Goal: Task Accomplishment & Management: Complete application form

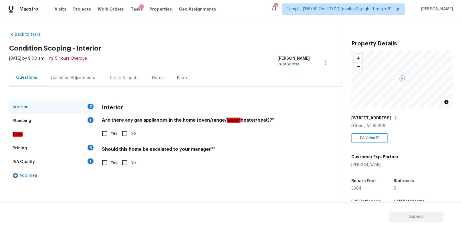
click at [107, 132] on input "Yes" at bounding box center [105, 134] width 12 height 12
checkbox input "true"
click at [122, 159] on input "No" at bounding box center [125, 163] width 12 height 12
checkbox input "true"
click at [81, 119] on div "Plumbing 1" at bounding box center [52, 121] width 86 height 14
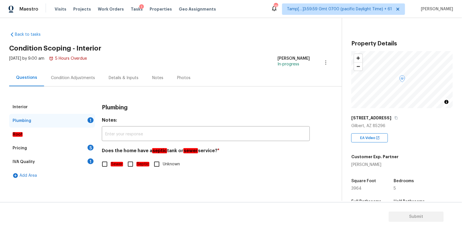
click at [104, 164] on input "Sewer" at bounding box center [105, 165] width 12 height 12
checkbox input "true"
click at [61, 145] on div "Pricing 5" at bounding box center [52, 149] width 86 height 14
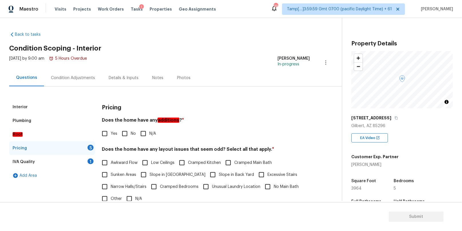
click at [164, 120] on em "additions" at bounding box center [169, 120] width 22 height 5
copy em "additions"
click at [124, 133] on input "No" at bounding box center [125, 134] width 12 height 12
checkbox input "true"
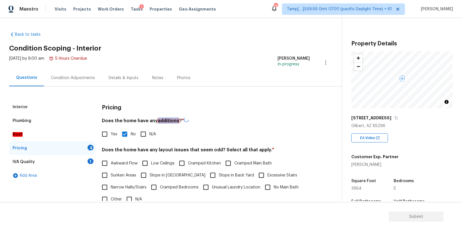
scroll to position [29, 0]
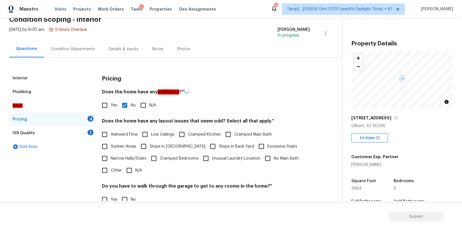
click at [145, 119] on h4 "Does the home have any layout issues that seem odd? Select all that apply. *" at bounding box center [206, 122] width 208 height 8
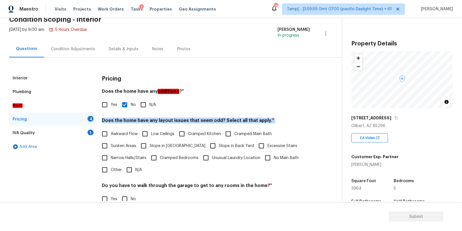
click at [145, 119] on h4 "Does the home have any layout issues that seem odd? Select all that apply. *" at bounding box center [206, 122] width 208 height 8
copy div "Does the home have any layout issues that seem odd? Select all that apply. *"
click at [129, 172] on input "N/A" at bounding box center [129, 170] width 12 height 12
checkbox input "true"
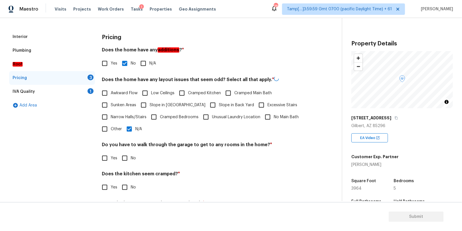
click at [146, 147] on h4 "Do you have to walk through the garage to get to any rooms in the home? *" at bounding box center [206, 146] width 208 height 8
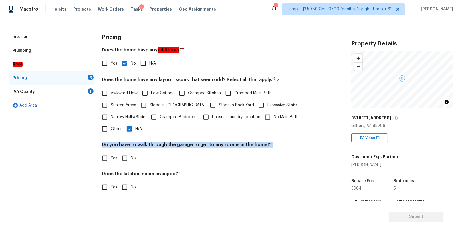
click at [146, 147] on h4 "Do you have to walk through the garage to get to any rooms in the home? *" at bounding box center [206, 146] width 208 height 8
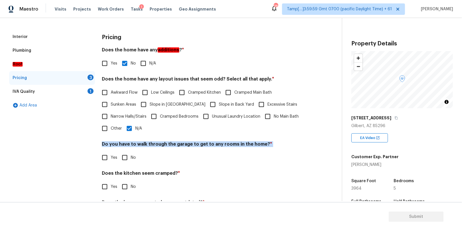
copy div "Do you have to walk through the garage to get to any rooms in the home? *"
click at [120, 161] on input "No" at bounding box center [125, 158] width 12 height 12
checkbox input "true"
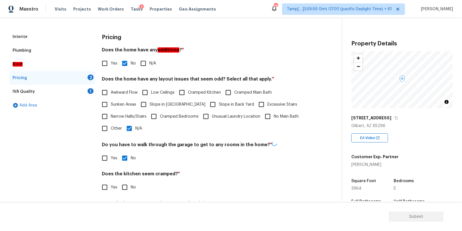
click at [125, 172] on h4 "Does the kitchen seem cramped? *" at bounding box center [206, 175] width 208 height 8
copy div "Does the kitchen seem cramped? *"
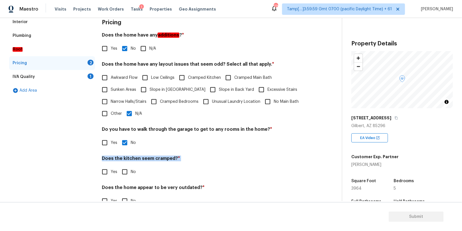
scroll to position [93, 0]
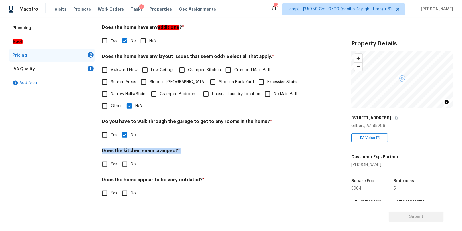
click at [123, 164] on input "No" at bounding box center [125, 165] width 12 height 12
checkbox input "true"
click at [122, 195] on input "No" at bounding box center [125, 194] width 12 height 12
checkbox input "true"
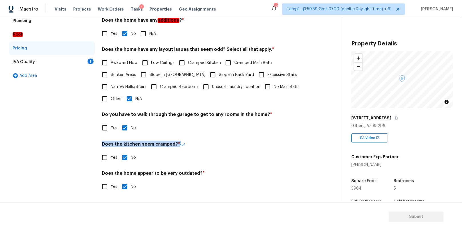
scroll to position [100, 0]
click at [54, 59] on div "IVA Quality 1" at bounding box center [52, 63] width 86 height 14
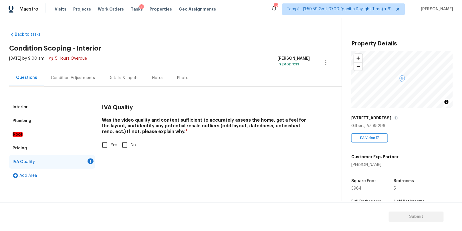
scroll to position [0, 0]
click at [105, 146] on input "Yes" at bounding box center [105, 145] width 12 height 12
checkbox input "true"
click at [79, 75] on div "Condition Adjustments" at bounding box center [73, 78] width 44 height 6
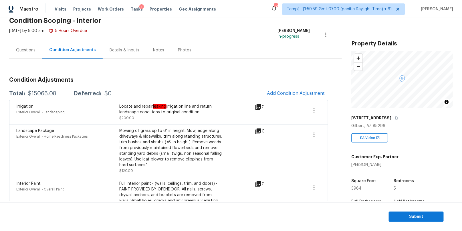
scroll to position [7, 0]
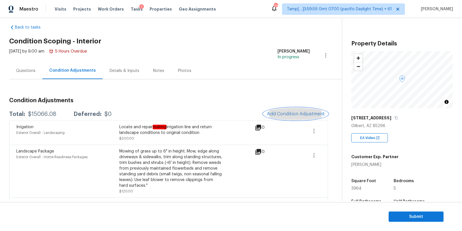
click at [280, 112] on span "Add Condition Adjustment" at bounding box center [296, 114] width 58 height 5
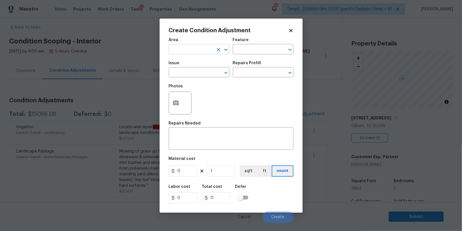
click at [197, 46] on input "text" at bounding box center [191, 49] width 45 height 9
click at [185, 72] on li "Interior Overall" at bounding box center [199, 72] width 61 height 9
type input "Interior Overall"
click at [247, 50] on input "text" at bounding box center [255, 49] width 45 height 9
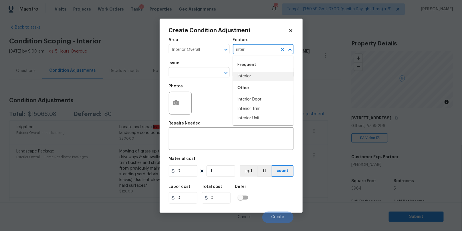
click at [252, 79] on li "Interior" at bounding box center [263, 76] width 61 height 9
type input "Interior"
click at [187, 72] on input "text" at bounding box center [191, 73] width 45 height 9
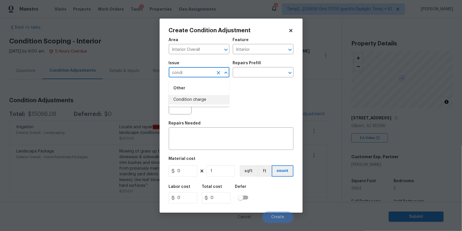
click at [203, 99] on li "Condition charge" at bounding box center [199, 99] width 61 height 9
type input "Condition charge"
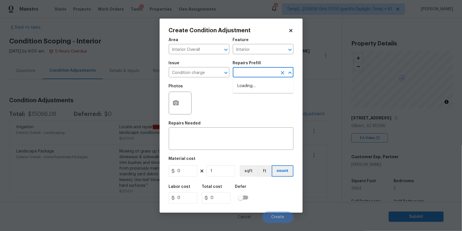
click at [244, 72] on input "text" at bounding box center [255, 73] width 45 height 9
type input "f"
click at [195, 77] on input "Condition charge" at bounding box center [191, 73] width 45 height 9
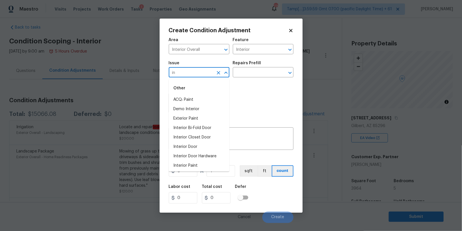
type input "i"
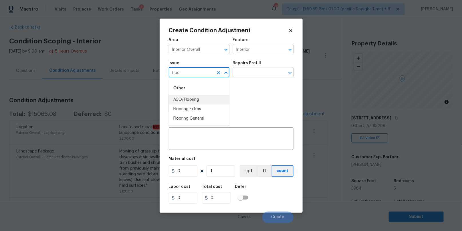
click at [207, 99] on li "ACQ: Flooring" at bounding box center [199, 99] width 61 height 9
type input "ACQ: Flooring"
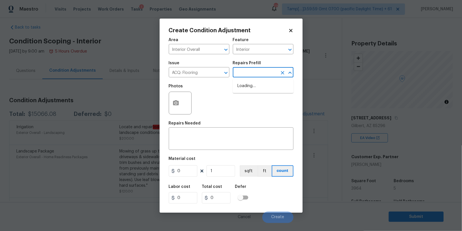
click at [238, 72] on input "text" at bounding box center [255, 73] width 45 height 9
type input "i"
type input "n"
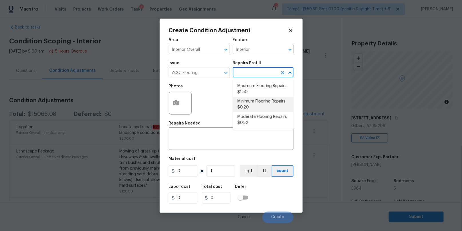
click at [250, 102] on li "Minimum Flooring Repairs $0.20" at bounding box center [263, 104] width 61 height 15
type input "Acquisition"
type textarea "Acquisition Scope: Minimum flooring repairs"
type input "0.2"
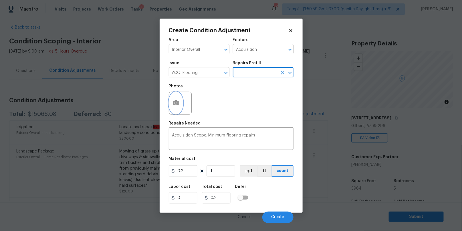
click at [174, 106] on icon "button" at bounding box center [176, 102] width 6 height 5
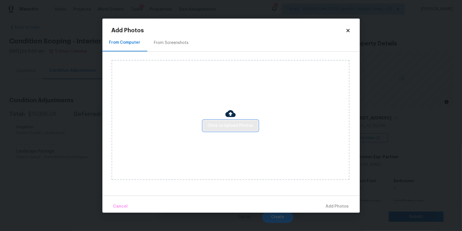
click at [222, 122] on button "Click to Upload Photos" at bounding box center [230, 126] width 55 height 11
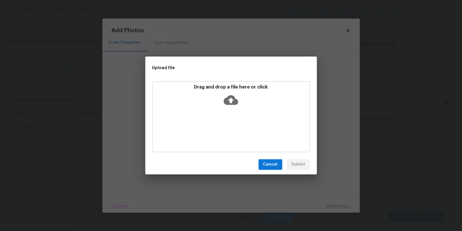
click at [239, 85] on p "Drag and drop a file here or click" at bounding box center [231, 87] width 156 height 6
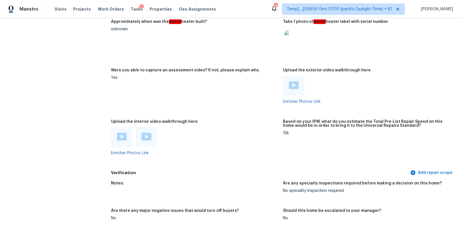
scroll to position [1144, 0]
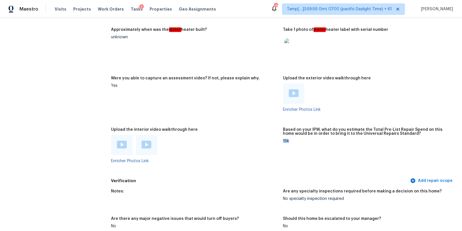
drag, startPoint x: 283, startPoint y: 141, endPoint x: 290, endPoint y: 141, distance: 6.3
click at [290, 141] on div "15k" at bounding box center [366, 141] width 167 height 4
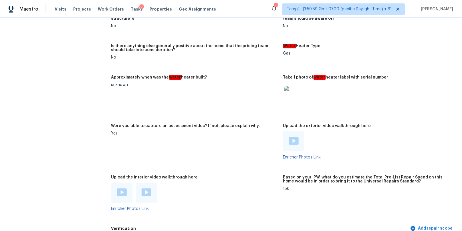
scroll to position [1101, 0]
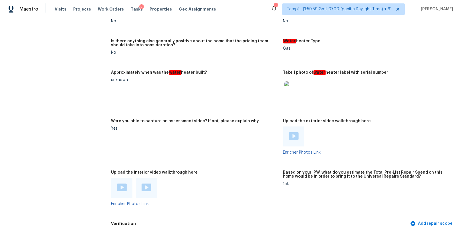
click at [212, 147] on figure "Were you able to capture an assessment video? If not, please explain why. Yes" at bounding box center [197, 141] width 172 height 45
click at [249, 31] on figure "Are there any other significant repair issues in the home ( water intrusion, fi…" at bounding box center [197, 20] width 172 height 25
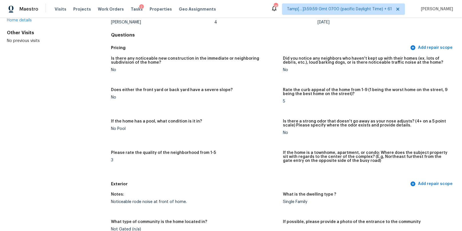
scroll to position [0, 0]
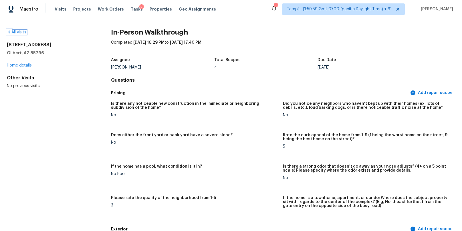
click at [9, 30] on icon at bounding box center [9, 32] width 5 height 5
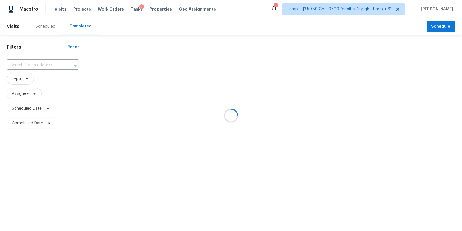
click at [34, 60] on div at bounding box center [231, 115] width 462 height 231
click at [34, 63] on div at bounding box center [231, 115] width 462 height 231
click at [20, 64] on div at bounding box center [231, 115] width 462 height 231
click at [25, 65] on div at bounding box center [231, 115] width 462 height 231
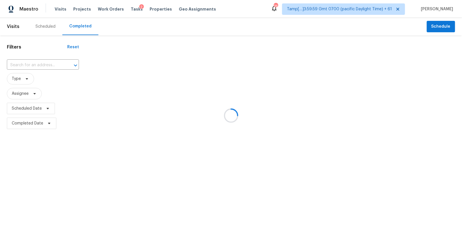
click at [28, 65] on div at bounding box center [231, 115] width 462 height 231
click at [21, 64] on div at bounding box center [231, 115] width 462 height 231
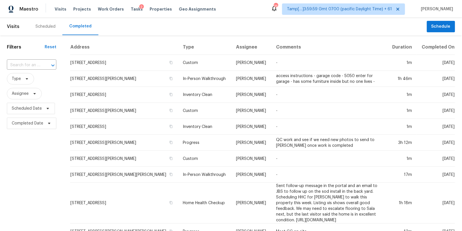
click at [24, 71] on div "​" at bounding box center [32, 65] width 50 height 12
click at [24, 64] on input "text" at bounding box center [23, 65] width 33 height 9
paste input "11632 Copper Ave NE, Albuquerque, NM 87123"
type input "11632 Copper Ave NE, Albuquerque, NM 87123"
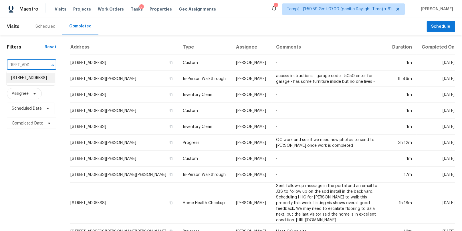
click at [25, 82] on li "11632 Copper Ave NE, Albuquerque, NM 87123" at bounding box center [31, 78] width 48 height 9
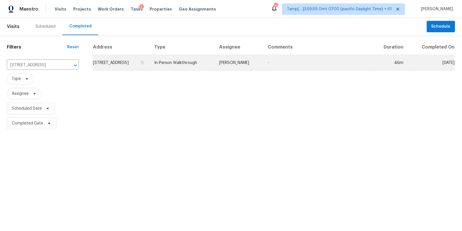
click at [206, 62] on td "In-Person Walkthrough" at bounding box center [182, 63] width 65 height 16
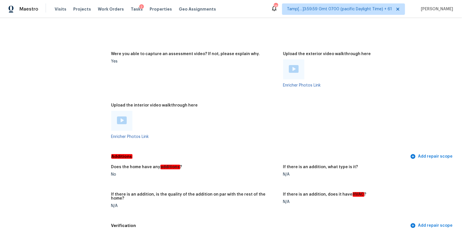
scroll to position [997, 0]
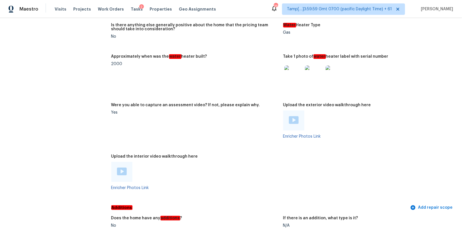
click at [129, 169] on div at bounding box center [121, 172] width 21 height 20
click at [127, 169] on div at bounding box center [121, 172] width 21 height 20
click at [128, 167] on div at bounding box center [121, 172] width 21 height 20
click at [122, 168] on img at bounding box center [122, 172] width 10 height 8
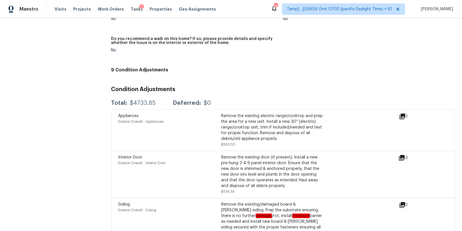
scroll to position [1327, 0]
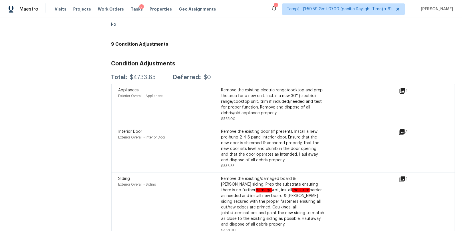
click at [402, 130] on icon at bounding box center [402, 133] width 6 height 6
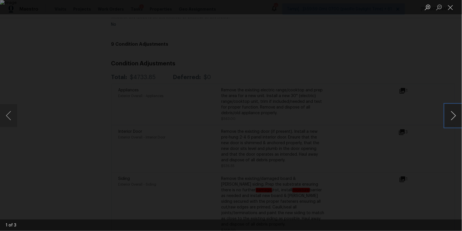
click at [456, 115] on button "Next image" at bounding box center [453, 115] width 17 height 23
click at [450, 7] on button "Close lightbox" at bounding box center [450, 7] width 11 height 10
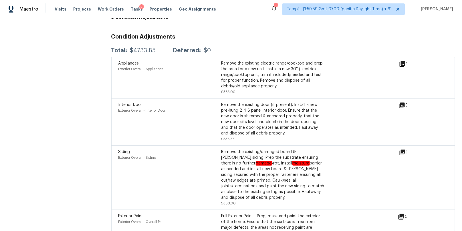
scroll to position [1355, 0]
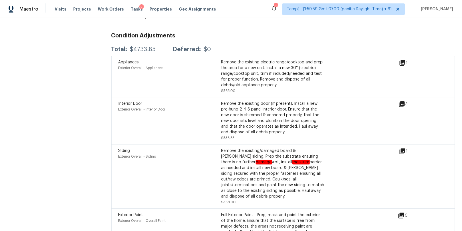
click at [405, 60] on icon at bounding box center [403, 63] width 6 height 6
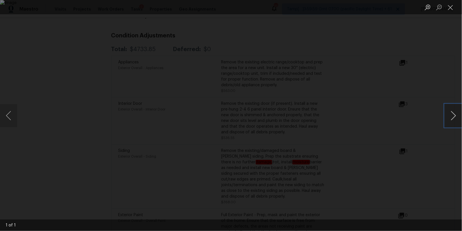
click at [452, 115] on button "Next image" at bounding box center [453, 115] width 17 height 23
click at [453, 115] on button "Next image" at bounding box center [453, 115] width 17 height 23
click at [452, 11] on button "Close lightbox" at bounding box center [450, 7] width 11 height 10
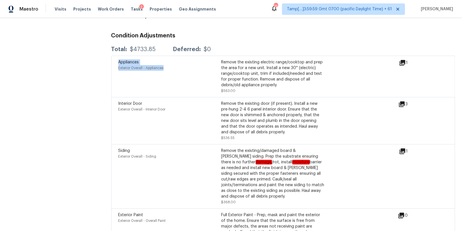
drag, startPoint x: 118, startPoint y: 53, endPoint x: 175, endPoint y: 60, distance: 57.1
click at [175, 60] on div "Appliances Exterior Overall - Appliances Remove the existing electric range/coo…" at bounding box center [283, 76] width 344 height 41
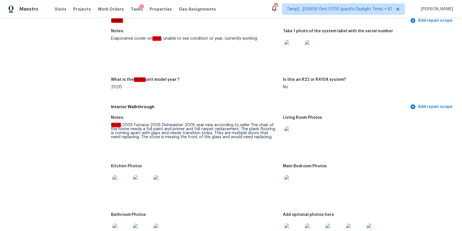
scroll to position [740, 0]
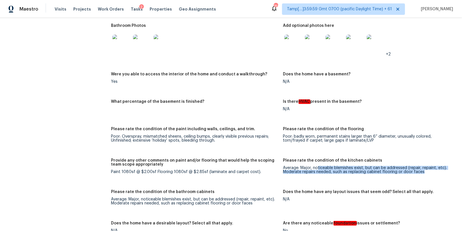
drag, startPoint x: 425, startPoint y: 167, endPoint x: 318, endPoint y: 163, distance: 106.2
click at [318, 166] on div "Average: Major, noticeable blemishes exist, but can be addressed (repair, repai…" at bounding box center [366, 170] width 167 height 8
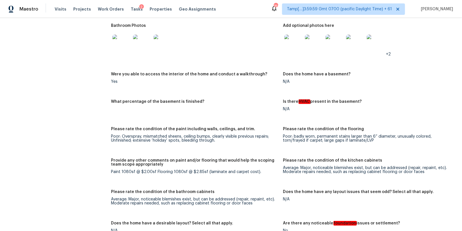
drag, startPoint x: 205, startPoint y: 166, endPoint x: 261, endPoint y: 166, distance: 56.1
click at [261, 170] on div "Paint 1080sf @ $2.00sf Flooring 1080sf @ $2.85sf (laminate and carpet cost)." at bounding box center [194, 172] width 167 height 4
drag, startPoint x: 259, startPoint y: 166, endPoint x: 205, endPoint y: 167, distance: 53.8
click at [205, 170] on div "Paint 1080sf @ $2.00sf Flooring 1080sf @ $2.85sf (laminate and carpet cost)." at bounding box center [194, 172] width 167 height 4
drag, startPoint x: 155, startPoint y: 166, endPoint x: 247, endPoint y: 165, distance: 92.4
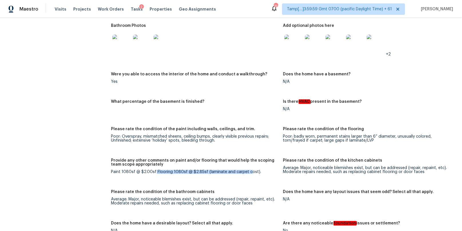
click at [247, 170] on div "Paint 1080sf @ $2.00sf Flooring 1080sf @ $2.85sf (laminate and carpet cost)." at bounding box center [194, 172] width 167 height 4
click at [227, 190] on div "Please rate the condition of the bathroom cabinets" at bounding box center [194, 193] width 167 height 7
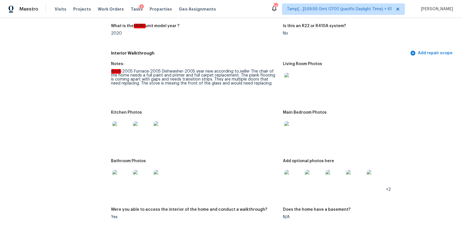
scroll to position [571, 0]
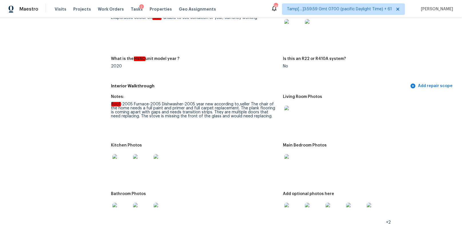
click at [293, 108] on img at bounding box center [293, 115] width 18 height 18
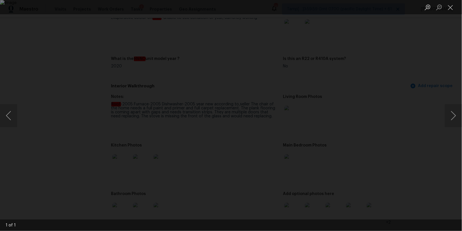
click at [398, 143] on div "Lightbox" at bounding box center [231, 115] width 462 height 231
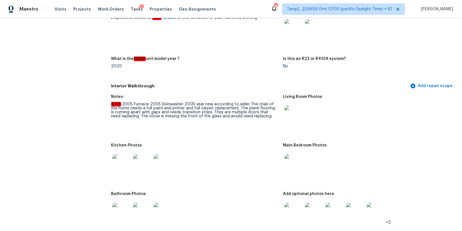
click at [128, 163] on img at bounding box center [121, 164] width 18 height 18
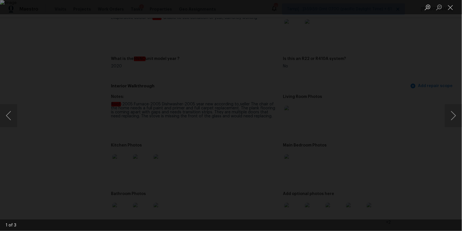
click at [414, 151] on div "Lightbox" at bounding box center [231, 115] width 462 height 231
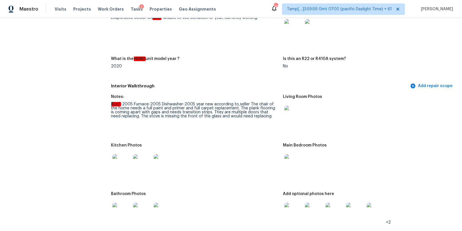
click at [289, 160] on img at bounding box center [293, 164] width 18 height 18
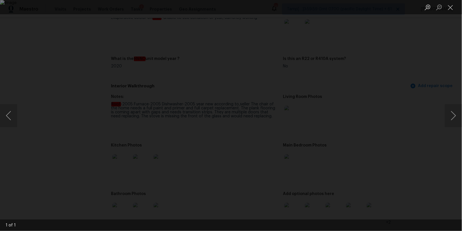
click at [417, 168] on div "Lightbox" at bounding box center [231, 115] width 462 height 231
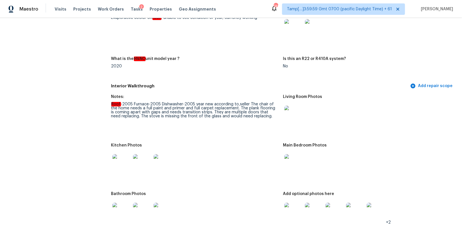
scroll to position [619, 0]
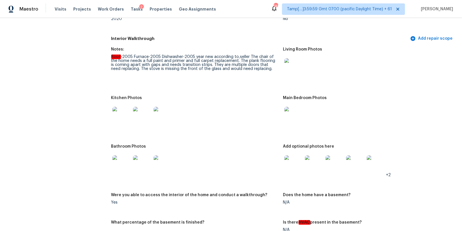
click at [113, 159] on img at bounding box center [121, 165] width 18 height 18
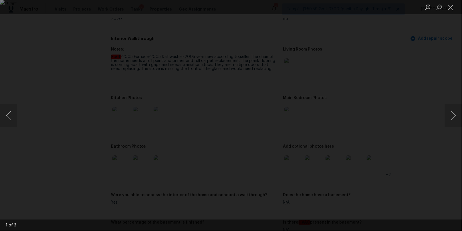
click at [399, 128] on div "Lightbox" at bounding box center [231, 115] width 462 height 231
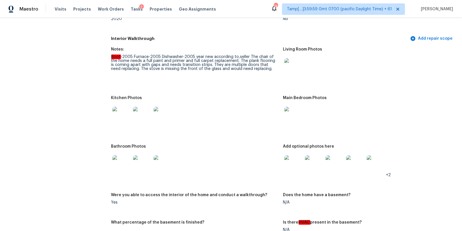
click at [292, 159] on img at bounding box center [293, 165] width 18 height 18
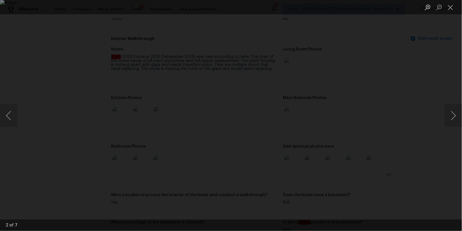
click at [439, 187] on div "Lightbox" at bounding box center [231, 115] width 462 height 231
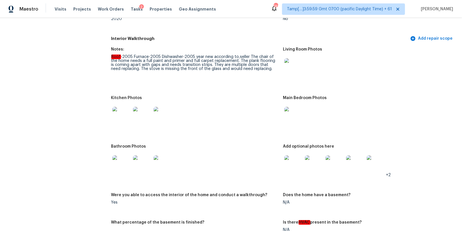
click at [122, 158] on img at bounding box center [121, 165] width 18 height 18
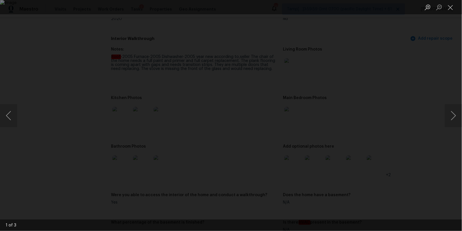
click at [409, 194] on div "Lightbox" at bounding box center [231, 115] width 462 height 231
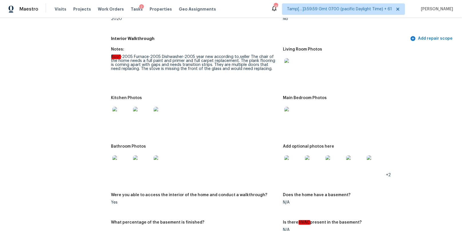
click at [116, 111] on img at bounding box center [121, 116] width 18 height 18
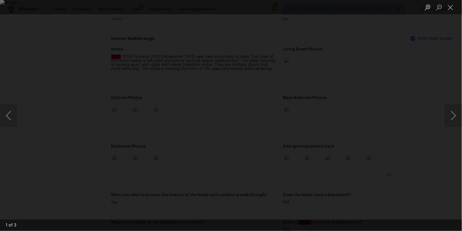
click at [414, 144] on div "Lightbox" at bounding box center [231, 115] width 462 height 231
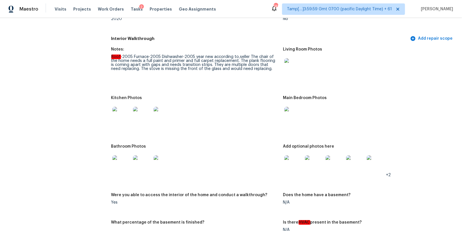
click at [299, 114] on img at bounding box center [293, 116] width 18 height 18
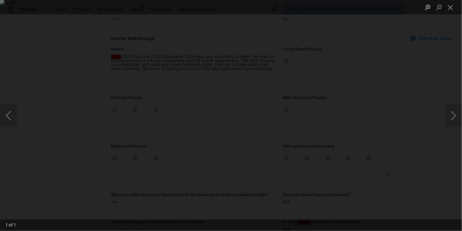
click at [386, 161] on div "Lightbox" at bounding box center [231, 115] width 462 height 231
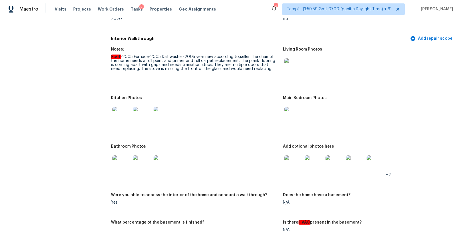
click at [295, 114] on img at bounding box center [293, 116] width 18 height 18
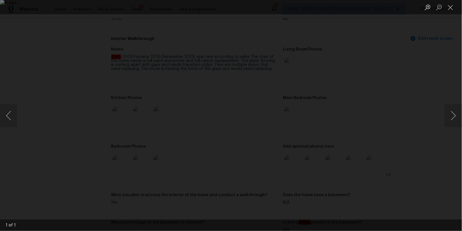
click at [409, 62] on div "Lightbox" at bounding box center [231, 115] width 462 height 231
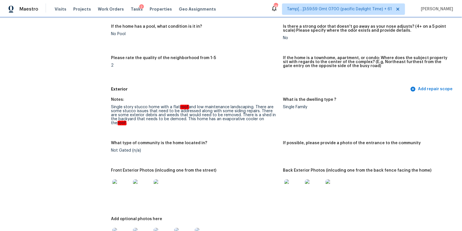
scroll to position [0, 0]
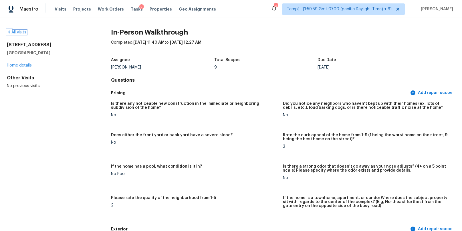
click at [8, 31] on icon at bounding box center [9, 32] width 5 height 5
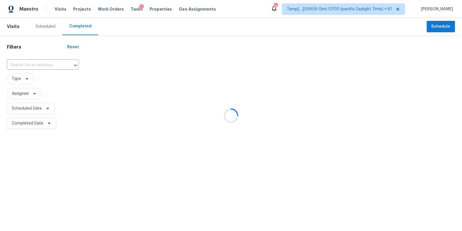
click at [25, 61] on div at bounding box center [231, 115] width 462 height 231
click at [21, 65] on div at bounding box center [231, 115] width 462 height 231
click at [24, 64] on div at bounding box center [231, 115] width 462 height 231
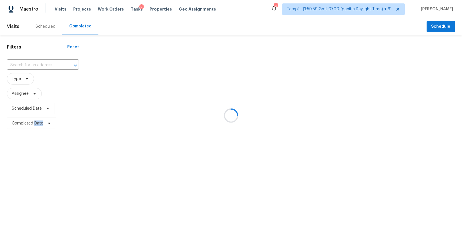
click at [24, 64] on div at bounding box center [231, 115] width 462 height 231
click at [29, 64] on div at bounding box center [231, 115] width 462 height 231
click at [29, 65] on div at bounding box center [231, 115] width 462 height 231
click at [25, 65] on div at bounding box center [231, 115] width 462 height 231
click at [30, 65] on div at bounding box center [231, 115] width 462 height 231
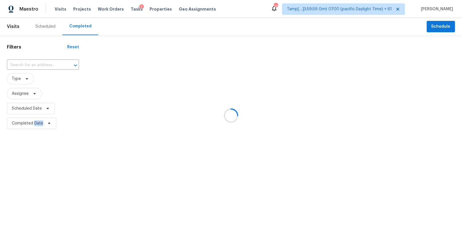
click at [30, 65] on div at bounding box center [231, 115] width 462 height 231
click at [33, 61] on div at bounding box center [231, 115] width 462 height 231
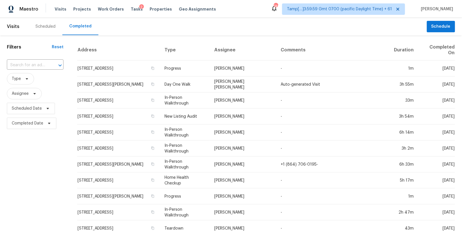
click at [41, 60] on div "​" at bounding box center [35, 65] width 57 height 12
click at [36, 63] on input "text" at bounding box center [27, 65] width 41 height 9
paste input "226 Whiteland Rd Whiteland, IN, 46184"
type input "226 Whiteland Rd Whiteland, IN, 46184"
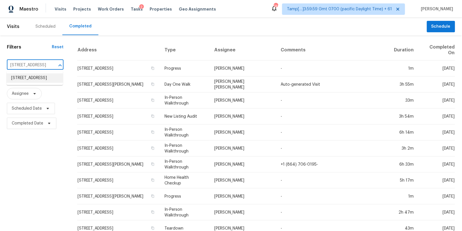
click at [36, 80] on li "226 Whiteland Rd, Whiteland, IN 46184" at bounding box center [35, 78] width 56 height 9
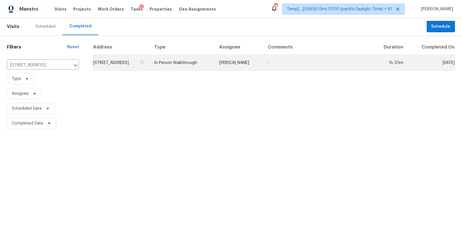
click at [213, 60] on td "In-Person Walkthrough" at bounding box center [182, 63] width 65 height 16
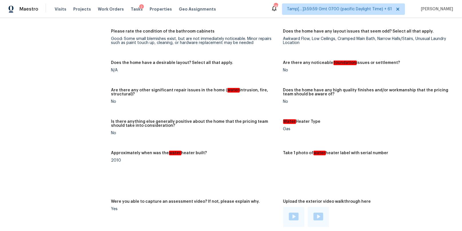
scroll to position [364, 0]
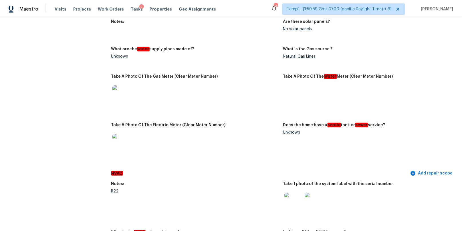
click at [331, 123] on em "septic" at bounding box center [334, 125] width 13 height 5
click at [296, 131] on div "Unknown" at bounding box center [366, 133] width 167 height 4
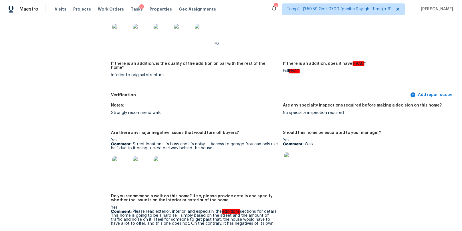
click at [297, 153] on img at bounding box center [293, 162] width 18 height 18
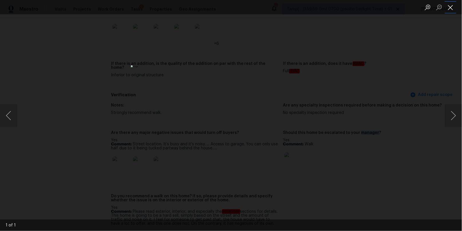
click at [450, 8] on button "Close lightbox" at bounding box center [450, 7] width 11 height 10
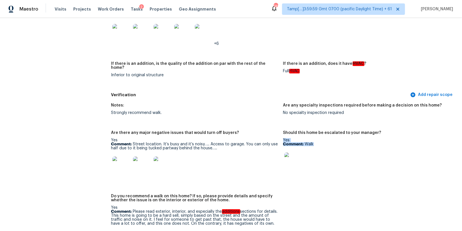
drag, startPoint x: 284, startPoint y: 131, endPoint x: 315, endPoint y: 139, distance: 32.1
click at [315, 139] on div "Yes Comment: Walk" at bounding box center [366, 156] width 167 height 36
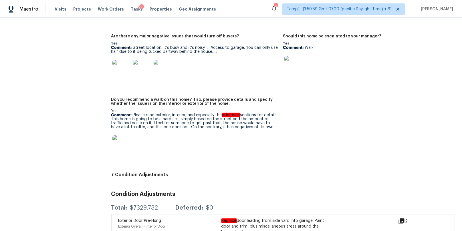
scroll to position [1478, 0]
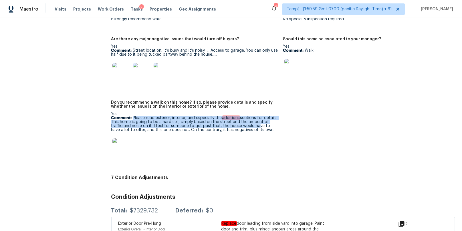
drag, startPoint x: 133, startPoint y: 108, endPoint x: 239, endPoint y: 118, distance: 106.9
click at [239, 118] on p "Comment: Please read exterior, interior, and especially the additions sections …" at bounding box center [194, 124] width 167 height 16
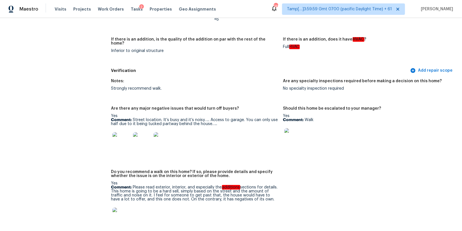
click at [214, 129] on div at bounding box center [194, 141] width 167 height 25
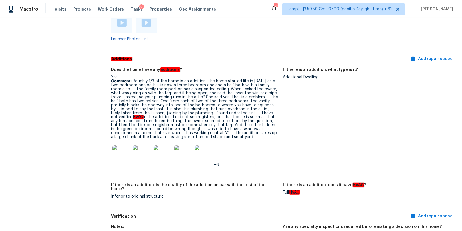
scroll to position [1261, 0]
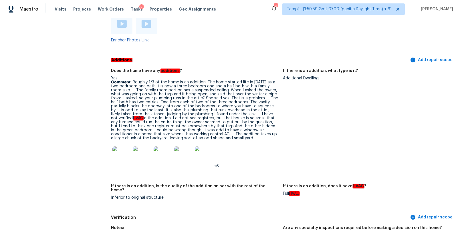
click at [132, 80] on p "Comment: Roughly 1/3 of the home is an addition. The home started life in 1956 …" at bounding box center [194, 110] width 167 height 60
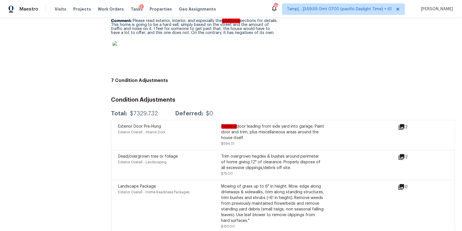
scroll to position [590, 0]
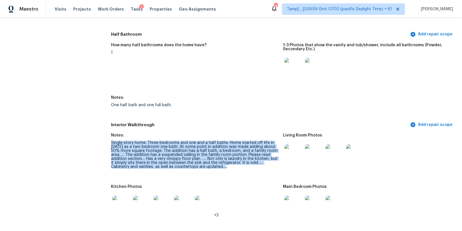
drag, startPoint x: 112, startPoint y: 141, endPoint x: 211, endPoint y: 169, distance: 103.5
click at [211, 169] on figure "Notes: Single-story home. Three bedrooms and one and a half baths. Home started…" at bounding box center [197, 156] width 172 height 45
copy div "Single-story home. Three bedrooms and one and a half baths. Home started off li…"
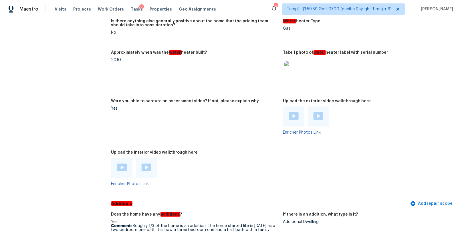
scroll to position [1092, 0]
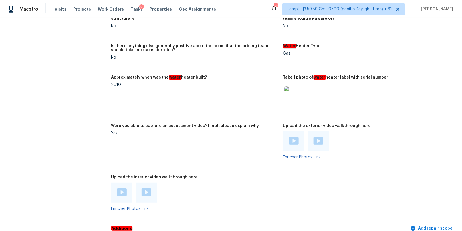
click at [127, 183] on div at bounding box center [121, 193] width 21 height 20
click at [124, 184] on div at bounding box center [121, 193] width 21 height 20
click at [122, 189] on img at bounding box center [122, 193] width 10 height 8
click at [149, 189] on img at bounding box center [147, 193] width 10 height 8
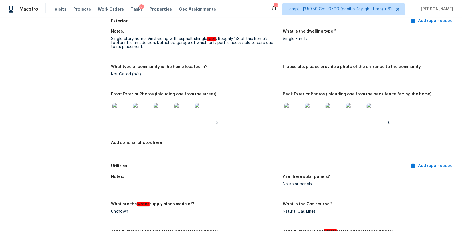
scroll to position [0, 0]
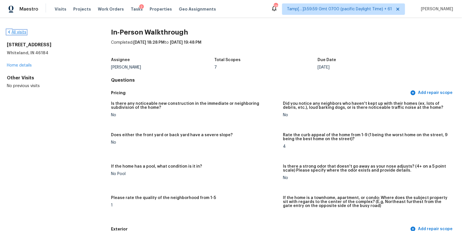
click at [11, 33] on icon at bounding box center [9, 32] width 5 height 5
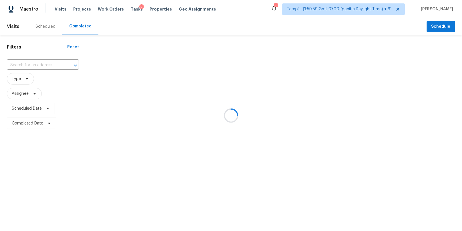
click at [31, 66] on div at bounding box center [231, 115] width 462 height 231
click at [31, 63] on div at bounding box center [231, 115] width 462 height 231
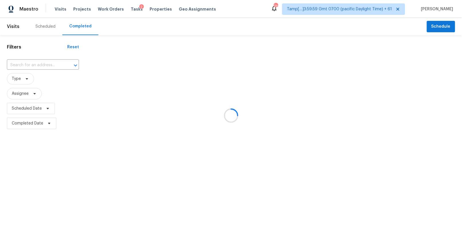
click at [27, 63] on div at bounding box center [231, 115] width 462 height 231
click at [30, 64] on div at bounding box center [231, 115] width 462 height 231
click at [21, 63] on div at bounding box center [231, 115] width 462 height 231
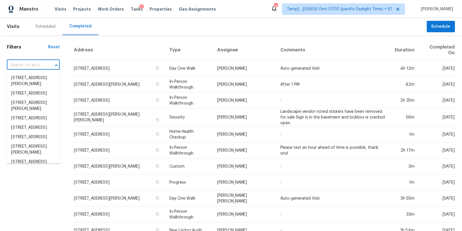
click at [21, 63] on input "text" at bounding box center [25, 65] width 37 height 9
paste input "285 Waters View Ct Dripping Springs, TX, 78620"
type input "285 Waters View Ct Dripping Springs, TX, 78620"
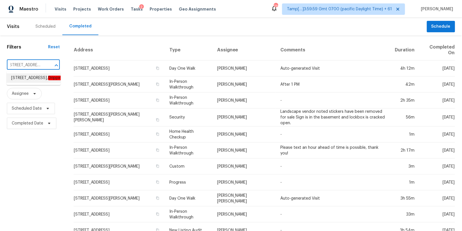
click at [28, 81] on span "285 Waters View Ct, Dripping Springs, TX 78620" at bounding box center [57, 78] width 93 height 6
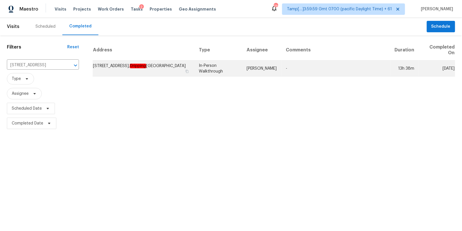
click at [194, 67] on td "In-Person Walkthrough" at bounding box center [218, 69] width 48 height 16
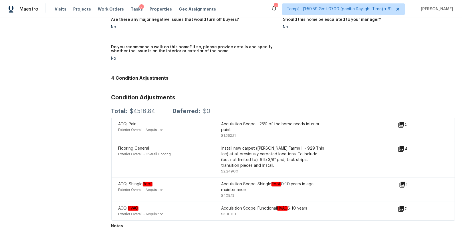
scroll to position [1293, 0]
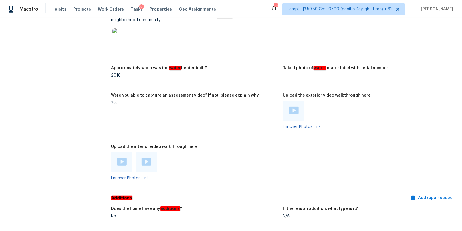
click at [124, 163] on img at bounding box center [122, 162] width 10 height 8
click at [146, 162] on img at bounding box center [147, 162] width 10 height 8
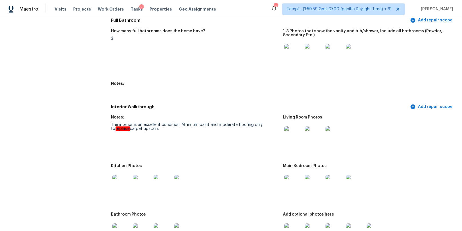
scroll to position [979, 0]
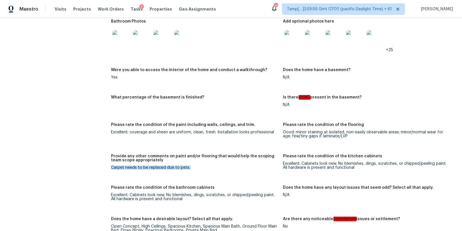
drag, startPoint x: 112, startPoint y: 166, endPoint x: 198, endPoint y: 169, distance: 86.2
click at [198, 169] on div "Carpet needs to be replaced due to pets." at bounding box center [194, 168] width 167 height 4
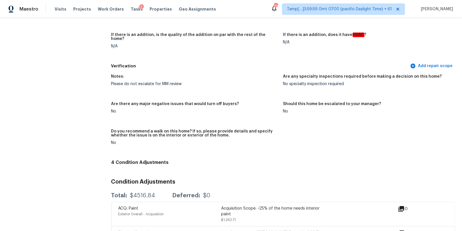
scroll to position [1580, 0]
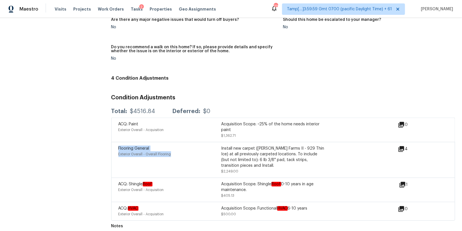
drag, startPoint x: 117, startPoint y: 143, endPoint x: 180, endPoint y: 157, distance: 64.2
click at [180, 157] on div "Flooring General Exterior Overall - Overall Flooring Install new carpet (Abshir…" at bounding box center [283, 160] width 344 height 36
drag, startPoint x: 221, startPoint y: 145, endPoint x: 257, endPoint y: 143, distance: 35.8
click at [256, 146] on div "Install new carpet (Abshire Farms II - 929 Thin Ice) at all previously carpeted…" at bounding box center [272, 157] width 103 height 23
click at [398, 148] on icon at bounding box center [401, 149] width 7 height 7
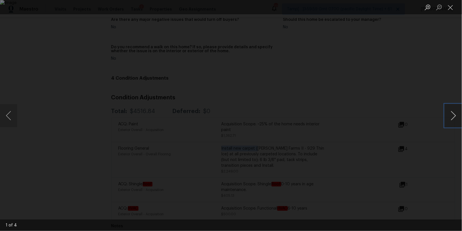
click at [456, 112] on button "Next image" at bounding box center [453, 115] width 17 height 23
click at [450, 8] on button "Close lightbox" at bounding box center [450, 7] width 11 height 10
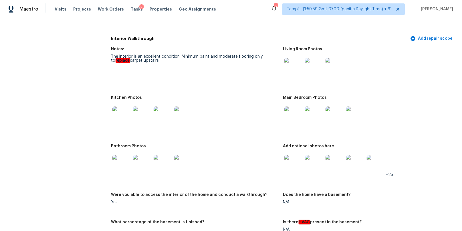
scroll to position [880, 0]
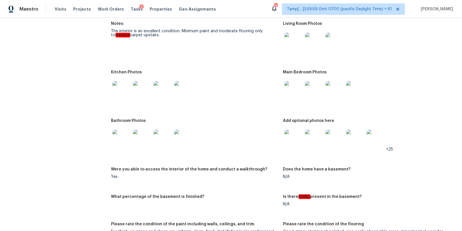
click at [128, 136] on img at bounding box center [121, 139] width 18 height 18
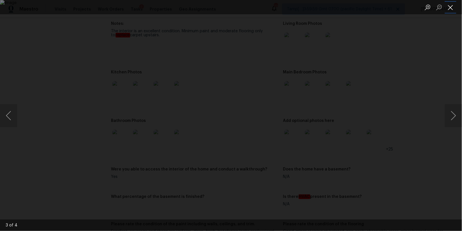
click at [448, 6] on button "Close lightbox" at bounding box center [450, 7] width 11 height 10
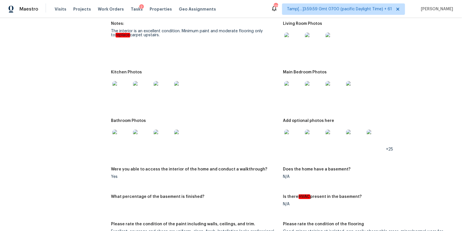
click at [293, 89] on img at bounding box center [293, 90] width 18 height 18
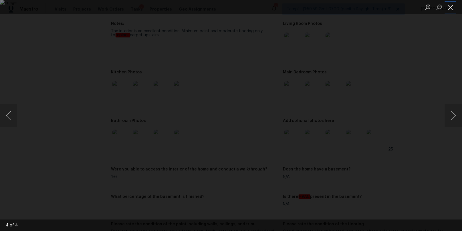
click at [450, 6] on button "Close lightbox" at bounding box center [450, 7] width 11 height 10
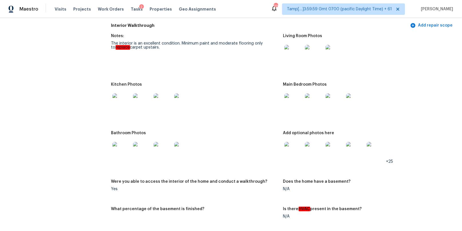
scroll to position [855, 0]
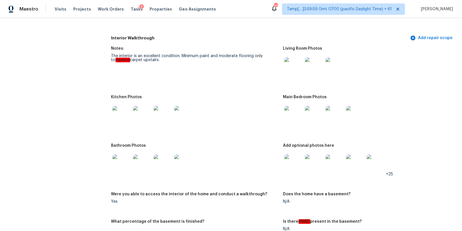
click at [292, 115] on img at bounding box center [293, 115] width 18 height 18
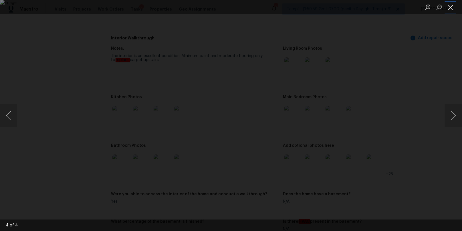
click at [451, 5] on button "Close lightbox" at bounding box center [450, 7] width 11 height 10
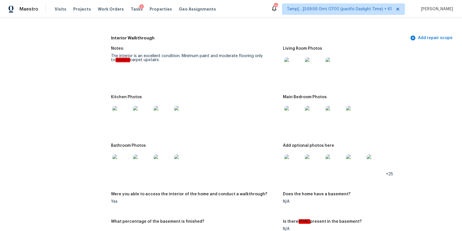
click at [125, 160] on img at bounding box center [121, 164] width 18 height 18
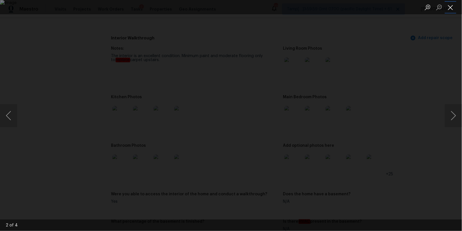
click at [450, 5] on button "Close lightbox" at bounding box center [450, 7] width 11 height 10
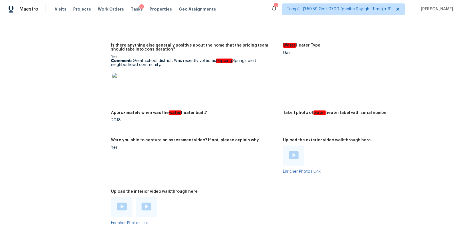
scroll to position [1246, 0]
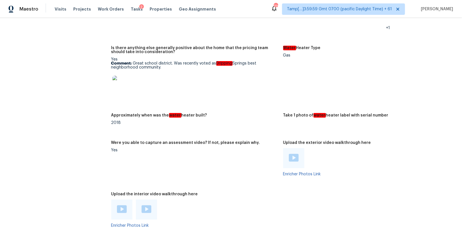
click at [122, 209] on img at bounding box center [122, 210] width 10 height 8
click at [149, 205] on div at bounding box center [146, 210] width 21 height 20
click at [148, 213] on img at bounding box center [147, 210] width 10 height 8
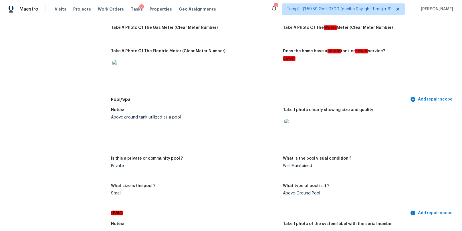
scroll to position [0, 0]
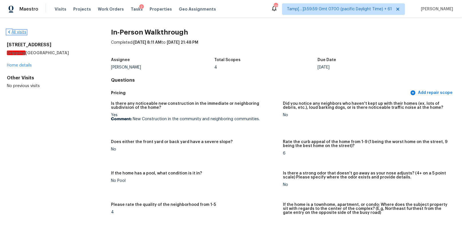
click at [10, 31] on icon at bounding box center [9, 32] width 5 height 5
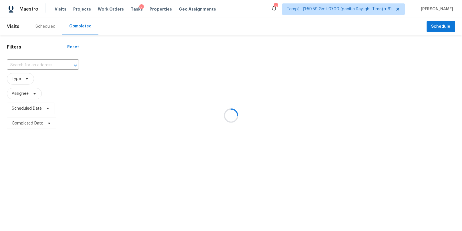
click at [27, 66] on div at bounding box center [231, 115] width 462 height 231
click at [34, 65] on div at bounding box center [231, 115] width 462 height 231
click at [31, 65] on div at bounding box center [231, 115] width 462 height 231
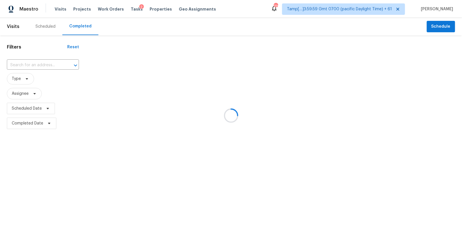
click at [23, 65] on div at bounding box center [231, 115] width 462 height 231
click at [30, 63] on div at bounding box center [231, 115] width 462 height 231
click at [27, 63] on div at bounding box center [231, 115] width 462 height 231
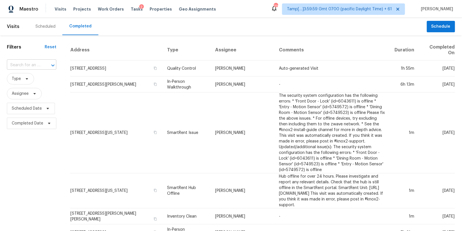
click at [27, 65] on input "text" at bounding box center [23, 65] width 33 height 9
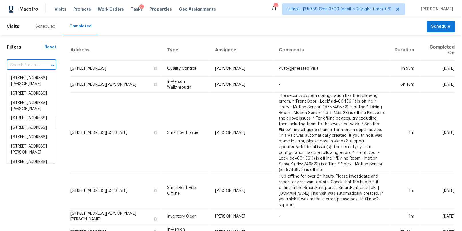
paste input "[STREET_ADDRESS][PERSON_NAME]"
type input "[STREET_ADDRESS][PERSON_NAME]"
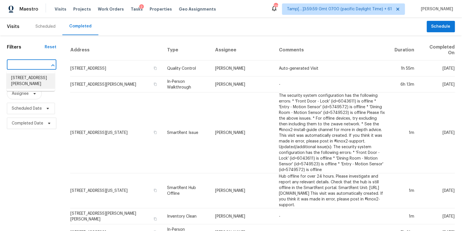
click at [28, 81] on li "[STREET_ADDRESS][PERSON_NAME]" at bounding box center [31, 81] width 48 height 15
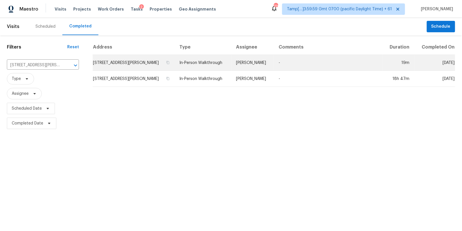
click at [217, 63] on td "In-Person Walkthrough" at bounding box center [203, 63] width 57 height 16
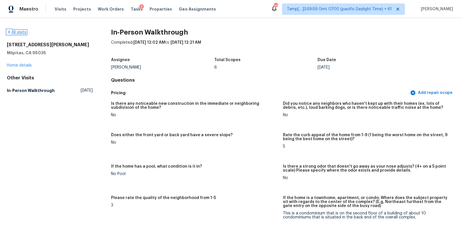
click at [9, 31] on icon at bounding box center [9, 32] width 5 height 5
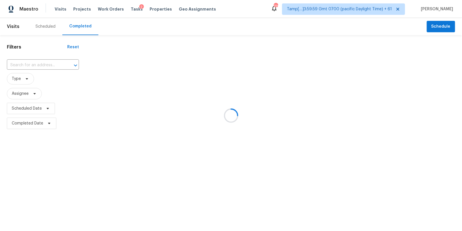
click at [22, 66] on div at bounding box center [231, 115] width 462 height 231
click at [27, 65] on div at bounding box center [231, 115] width 462 height 231
click at [29, 64] on div at bounding box center [231, 115] width 462 height 231
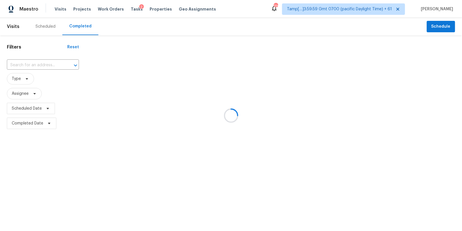
click at [39, 61] on div at bounding box center [231, 115] width 462 height 231
click at [37, 61] on div at bounding box center [231, 115] width 462 height 231
click at [32, 63] on div at bounding box center [231, 115] width 462 height 231
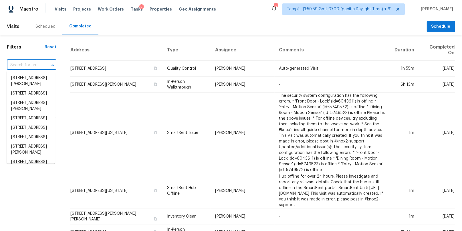
click at [27, 66] on input "text" at bounding box center [23, 65] width 33 height 9
paste input "3636 Meadowview Dr Lithia Springs, GA, 30122"
type input "3636 Meadowview Dr Lithia Springs, GA, 30122"
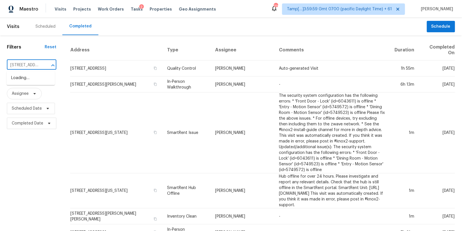
scroll to position [0, 60]
click at [29, 79] on li "3636 Meadowview Dr, Lithia Springs, GA 30122" at bounding box center [31, 78] width 48 height 9
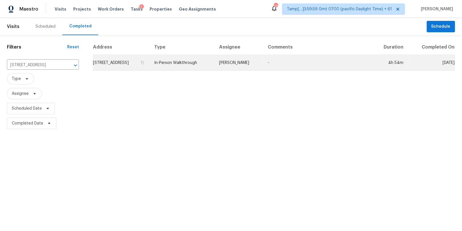
click at [200, 62] on td "In-Person Walkthrough" at bounding box center [182, 63] width 65 height 16
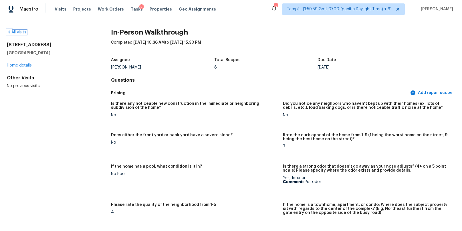
click at [8, 30] on icon at bounding box center [9, 32] width 5 height 5
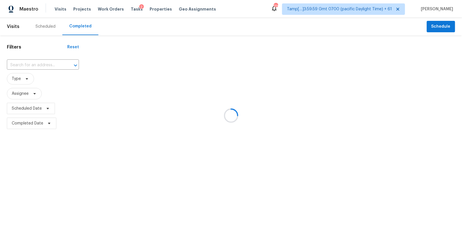
click at [19, 62] on div at bounding box center [231, 115] width 462 height 231
click at [21, 65] on div at bounding box center [231, 115] width 462 height 231
click at [28, 64] on div at bounding box center [231, 115] width 462 height 231
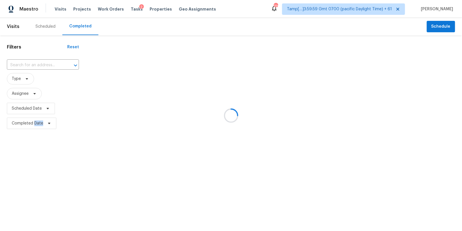
click at [28, 64] on div at bounding box center [231, 115] width 462 height 231
click at [35, 64] on div at bounding box center [231, 115] width 462 height 231
click at [27, 64] on div at bounding box center [231, 115] width 462 height 231
click at [29, 64] on div at bounding box center [231, 115] width 462 height 231
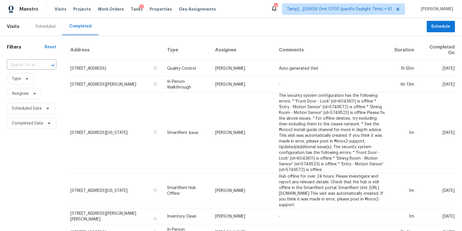
click at [29, 64] on input "text" at bounding box center [23, 65] width 33 height 9
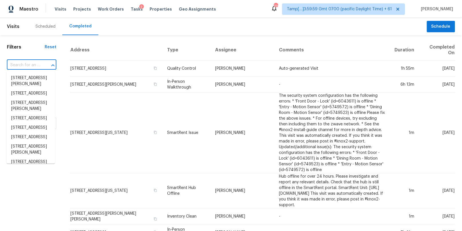
paste input "7111 S Grand Ave Saint Louis, MO, 63111"
type input "7111 S Grand Ave Saint Louis, MO, 63111"
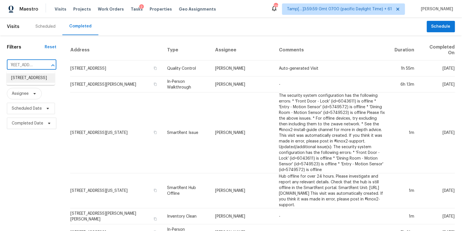
click at [30, 80] on li "7111 S Grand Ave, Saint Louis, MO 63111" at bounding box center [31, 78] width 48 height 9
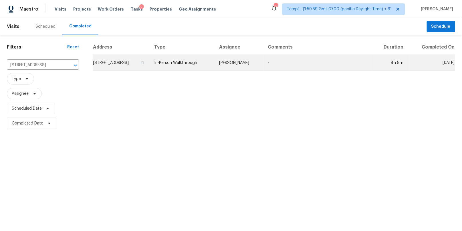
click at [205, 64] on td "In-Person Walkthrough" at bounding box center [182, 63] width 65 height 16
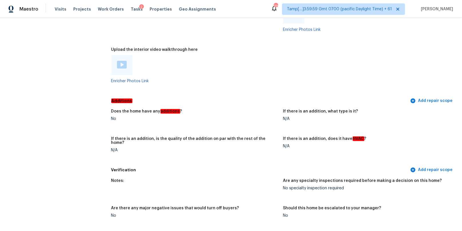
scroll to position [1243, 0]
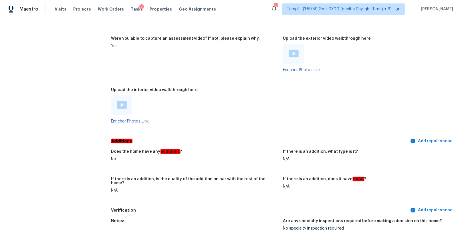
click at [126, 110] on div at bounding box center [121, 106] width 21 height 20
click at [124, 102] on img at bounding box center [122, 105] width 10 height 8
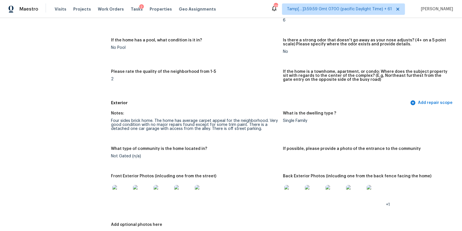
scroll to position [919, 0]
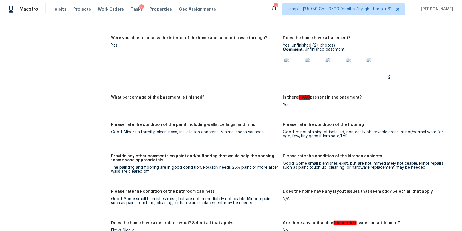
click at [147, 173] on div "The painting and flooring are in good condition. Possibly needs 25% paint or mo…" at bounding box center [194, 170] width 167 height 8
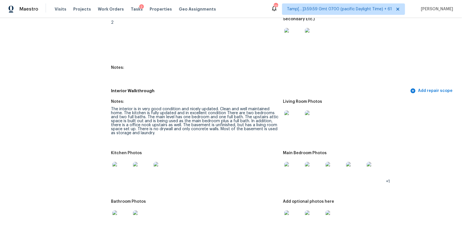
scroll to position [832, 0]
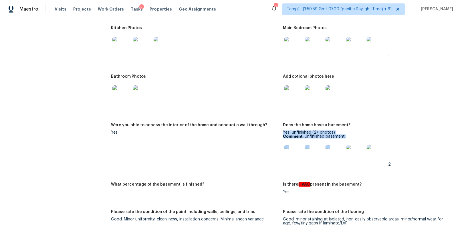
drag, startPoint x: 284, startPoint y: 131, endPoint x: 352, endPoint y: 138, distance: 68.5
click at [352, 138] on div "Yes, unfinished (2+ photos) Comment: Unfinished basement +2" at bounding box center [366, 149] width 167 height 36
click at [377, 153] on img at bounding box center [376, 154] width 18 height 18
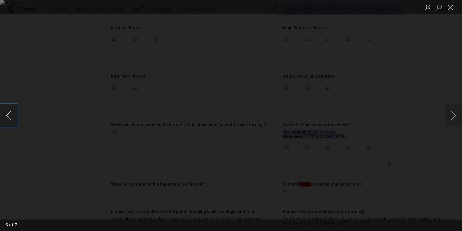
click at [10, 116] on button "Previous image" at bounding box center [8, 115] width 17 height 23
click at [453, 9] on button "Close lightbox" at bounding box center [450, 7] width 11 height 10
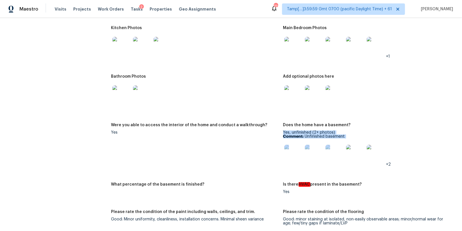
click at [308, 133] on div "Yes, unfinished (2+ photos) Comment: Unfinished basement +2" at bounding box center [366, 149] width 167 height 36
drag, startPoint x: 294, startPoint y: 130, endPoint x: 370, endPoint y: 133, distance: 75.6
click at [370, 133] on div "Yes, unfinished (2+ photos) Comment: Unfinished basement +2" at bounding box center [366, 149] width 167 height 36
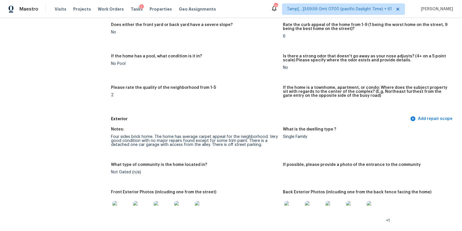
scroll to position [0, 0]
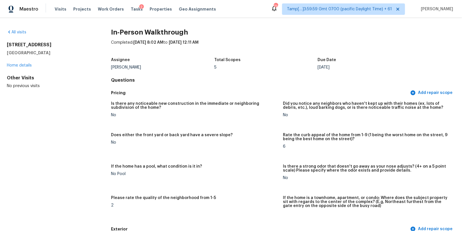
drag, startPoint x: 50, startPoint y: 51, endPoint x: 5, endPoint y: 43, distance: 45.3
click at [5, 43] on div "All visits 7111 S Grand Ave Saint Louis, MO 63111 Home details Other Visits No …" at bounding box center [231, 124] width 462 height 213
copy div "7111 S Grand Ave Saint Louis, MO 63111"
click at [10, 31] on icon at bounding box center [9, 32] width 5 height 5
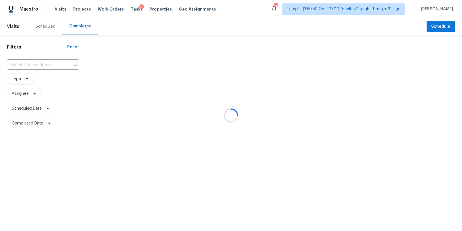
click at [21, 64] on div at bounding box center [231, 115] width 462 height 231
click at [30, 64] on div at bounding box center [231, 115] width 462 height 231
click at [31, 65] on div at bounding box center [231, 115] width 462 height 231
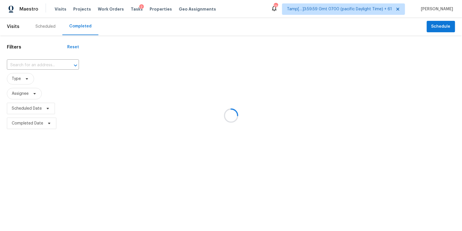
click at [31, 65] on div at bounding box center [231, 115] width 462 height 231
click at [21, 66] on div at bounding box center [231, 115] width 462 height 231
click at [31, 66] on div at bounding box center [231, 115] width 462 height 231
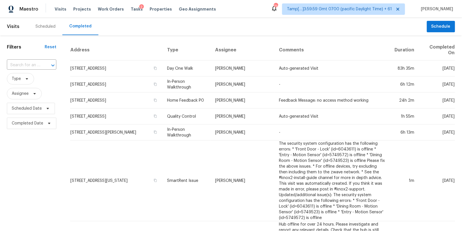
click at [31, 64] on input "text" at bounding box center [23, 65] width 33 height 9
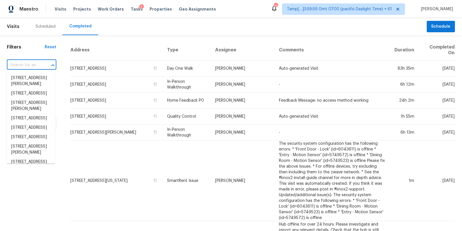
paste input "3636 Meadowview Dr Lithia Springs, GA, 30122"
type input "3636 Meadowview Dr Lithia Springs, GA, 30122"
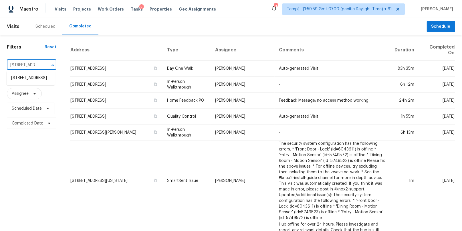
scroll to position [0, 60]
click at [28, 83] on li "3636 Meadowview Dr, Lithia Springs, GA 30122" at bounding box center [31, 78] width 48 height 9
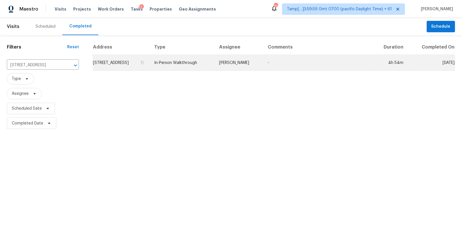
click at [215, 62] on td "In-Person Walkthrough" at bounding box center [182, 63] width 65 height 16
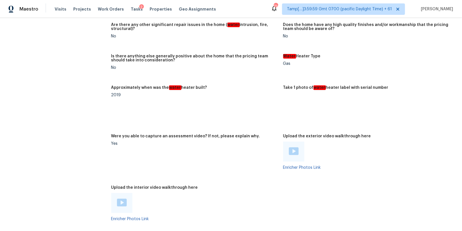
scroll to position [994, 0]
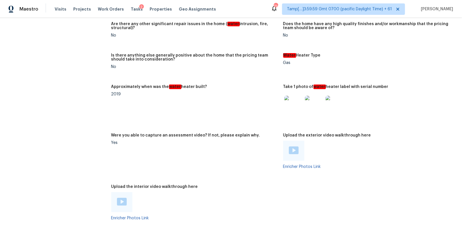
click at [120, 211] on div at bounding box center [121, 203] width 21 height 20
click at [120, 205] on img at bounding box center [122, 202] width 10 height 8
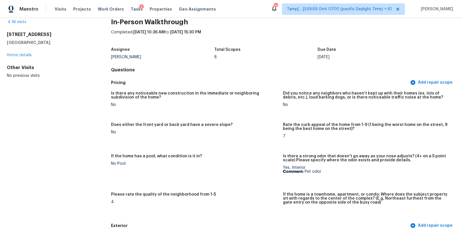
scroll to position [1210, 0]
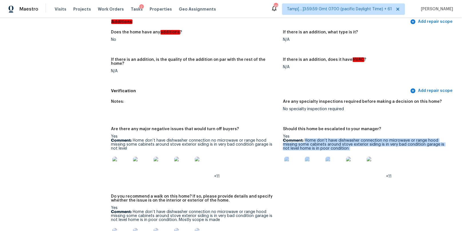
drag, startPoint x: 305, startPoint y: 136, endPoint x: 363, endPoint y: 147, distance: 59.1
click at [363, 147] on div "Yes Comment: Home don’t have dishwasher connection no microwave or range hood m…" at bounding box center [366, 157] width 167 height 44
copy div "Home don’t have dishwasher connection no microwave or range hood missing some c…"
click at [296, 158] on img at bounding box center [293, 166] width 18 height 18
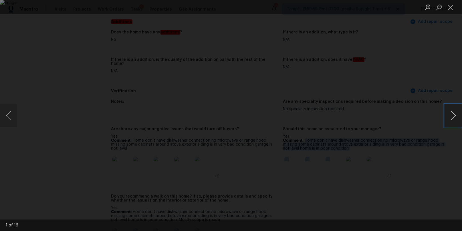
click at [452, 117] on button "Next image" at bounding box center [453, 115] width 17 height 23
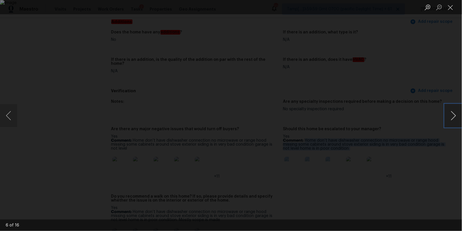
click at [452, 117] on button "Next image" at bounding box center [453, 115] width 17 height 23
click at [452, 7] on button "Close lightbox" at bounding box center [450, 7] width 11 height 10
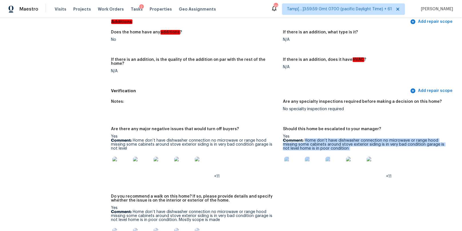
click at [386, 144] on p "Comment: Home don’t have dishwasher connection no microwave or range hood missi…" at bounding box center [366, 145] width 167 height 12
drag, startPoint x: 305, startPoint y: 135, endPoint x: 340, endPoint y: 147, distance: 36.9
click at [340, 147] on div "Yes Comment: Home don’t have dishwasher connection no microwave or range hood m…" at bounding box center [366, 157] width 167 height 44
click at [292, 160] on img at bounding box center [293, 166] width 18 height 18
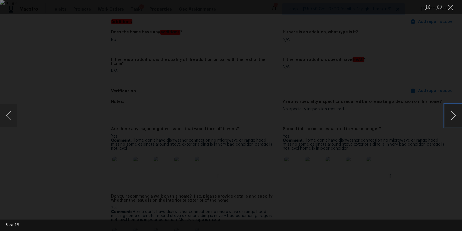
click at [452, 118] on button "Next image" at bounding box center [453, 115] width 17 height 23
click at [15, 112] on button "Previous image" at bounding box center [8, 115] width 17 height 23
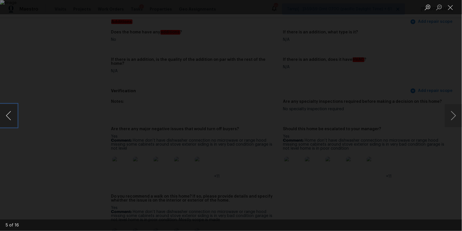
click at [15, 112] on button "Previous image" at bounding box center [8, 115] width 17 height 23
click at [454, 120] on button "Next image" at bounding box center [453, 115] width 17 height 23
click at [446, 118] on button "Next image" at bounding box center [453, 115] width 17 height 23
click at [13, 116] on button "Previous image" at bounding box center [8, 115] width 17 height 23
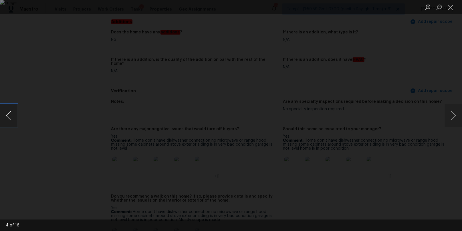
click at [13, 116] on button "Previous image" at bounding box center [8, 115] width 17 height 23
click at [452, 7] on button "Close lightbox" at bounding box center [450, 7] width 11 height 10
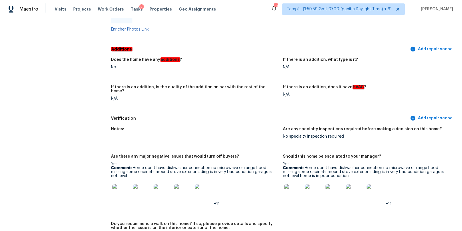
scroll to position [416, 0]
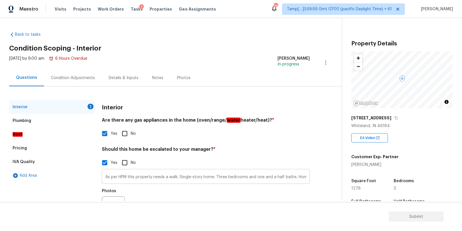
scroll to position [30, 0]
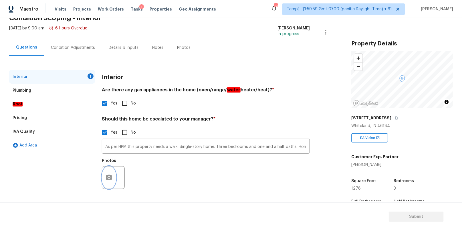
click at [111, 178] on icon "button" at bounding box center [109, 177] width 6 height 5
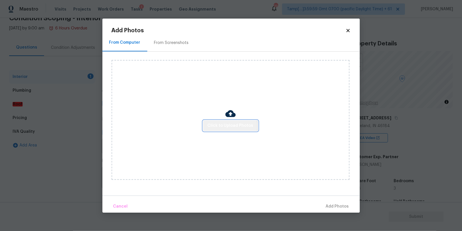
click at [231, 126] on span "Click to Upload Photos" at bounding box center [231, 125] width 46 height 7
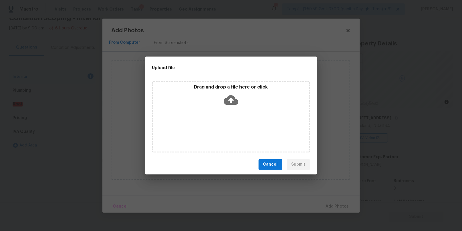
click at [233, 95] on icon at bounding box center [231, 100] width 15 height 10
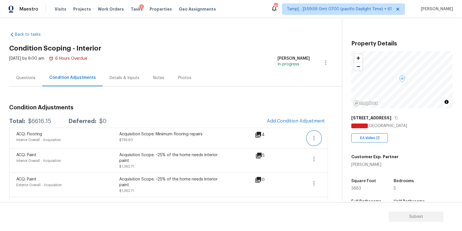
click at [316, 136] on icon "button" at bounding box center [314, 138] width 7 height 7
click at [328, 138] on div "Edit" at bounding box center [347, 137] width 45 height 6
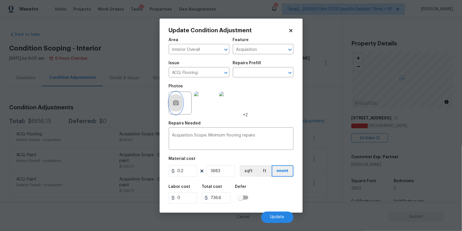
click at [173, 102] on icon "button" at bounding box center [176, 102] width 6 height 5
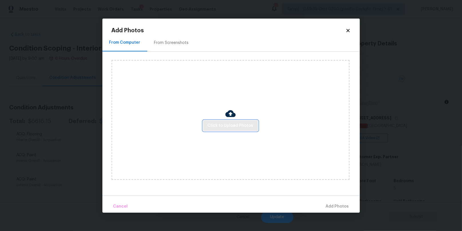
click at [225, 128] on span "Click to Upload Photos" at bounding box center [231, 125] width 46 height 7
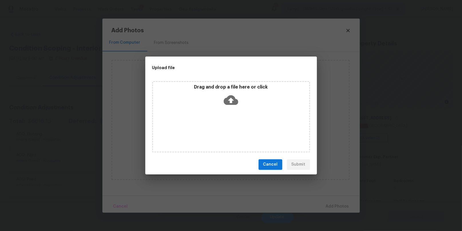
click at [235, 100] on icon at bounding box center [231, 100] width 15 height 10
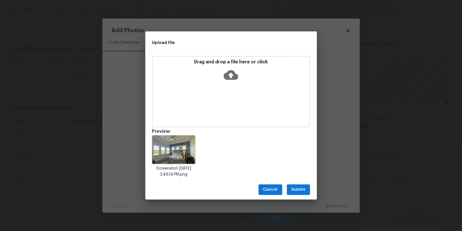
click at [293, 187] on span "Submit" at bounding box center [299, 190] width 14 height 7
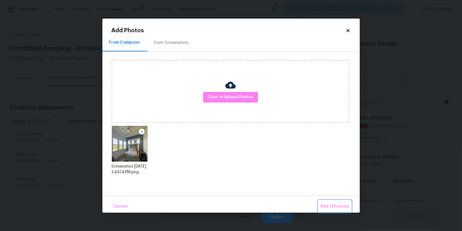
click at [325, 204] on span "Add 1 Photo(s)" at bounding box center [335, 206] width 28 height 7
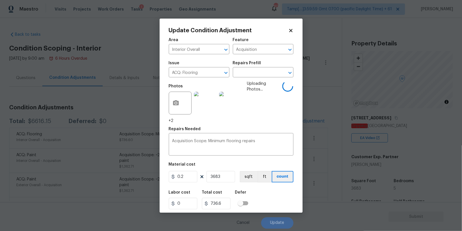
click at [240, 56] on div "Area Interior Overall ​ Feature Acquisition ​" at bounding box center [231, 46] width 125 height 23
click at [247, 53] on input "Acquisition" at bounding box center [255, 49] width 45 height 9
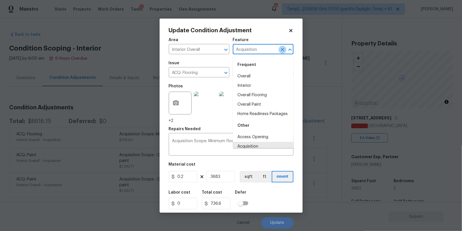
click at [281, 50] on icon "Clear" at bounding box center [283, 50] width 6 height 6
click at [187, 73] on input "ACQ: Flooring" at bounding box center [191, 73] width 45 height 9
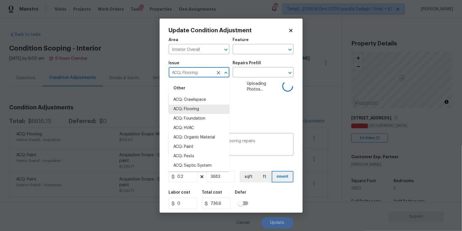
click at [187, 73] on input "ACQ: Flooring" at bounding box center [191, 73] width 45 height 9
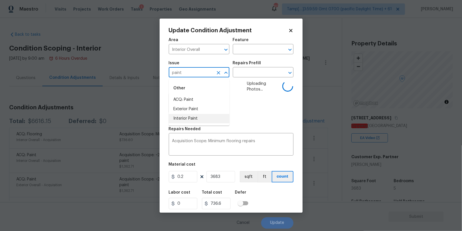
click at [187, 118] on li "Interior Paint" at bounding box center [199, 118] width 61 height 9
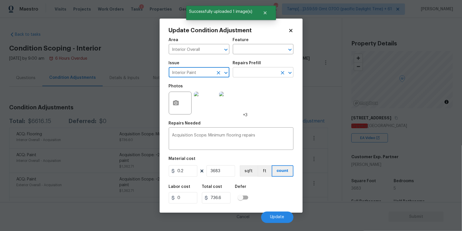
type input "Interior Paint"
click at [248, 73] on input "text" at bounding box center [255, 73] width 45 height 9
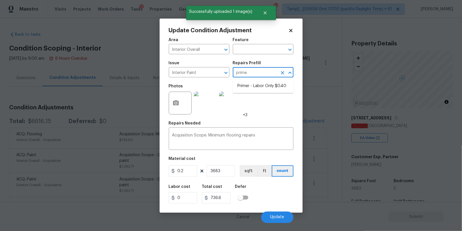
type input "primer"
click at [244, 83] on li "Primer - Labor Only $0.40" at bounding box center [263, 86] width 61 height 9
type input "Overall Paint"
type textarea "Interior primer - PRIMER PROVIDED BY OPENDOOR - All nails, screws, drywall anch…"
type input "0.4"
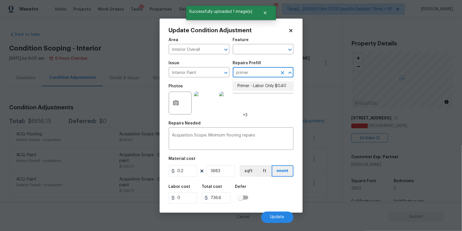
type input "1473.2"
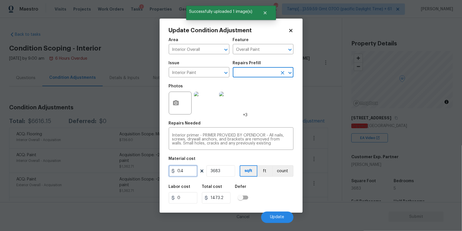
click at [186, 172] on input "0.4" at bounding box center [183, 171] width 29 height 11
type input "50"
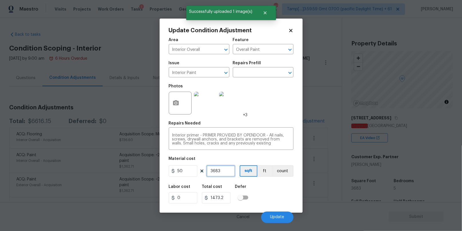
type input "184150"
type input "1"
type input "50"
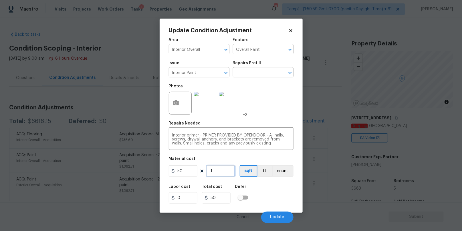
type input "1"
click at [274, 215] on button "Update" at bounding box center [277, 217] width 32 height 11
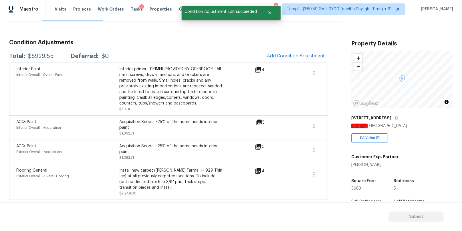
scroll to position [67, 0]
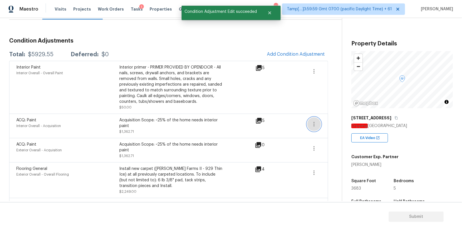
click at [314, 124] on icon "button" at bounding box center [314, 124] width 7 height 7
click at [328, 124] on div "Edit" at bounding box center [347, 123] width 45 height 6
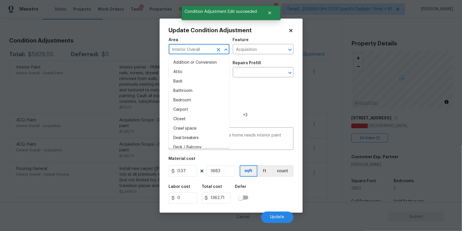
click at [198, 52] on input "Interior Overall" at bounding box center [191, 49] width 45 height 9
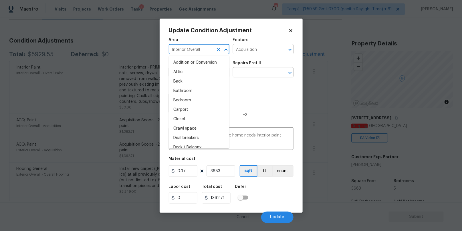
click at [291, 29] on icon at bounding box center [290, 30] width 5 height 5
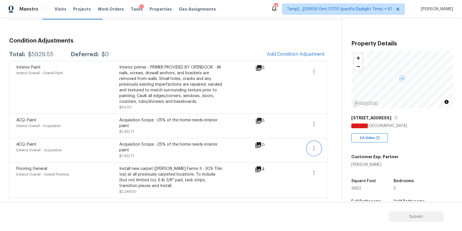
click at [312, 151] on icon "button" at bounding box center [314, 148] width 7 height 7
click at [332, 142] on ul "Edit" at bounding box center [347, 147] width 52 height 11
click at [330, 147] on div "Edit" at bounding box center [347, 148] width 45 height 6
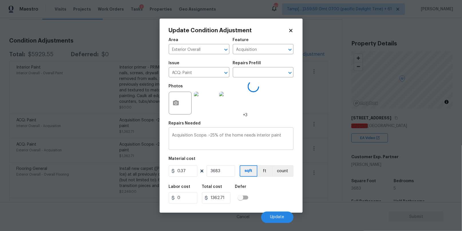
click at [190, 136] on textarea "Acquisition Scope: ~25% of the home needs interior paint" at bounding box center [231, 140] width 118 height 12
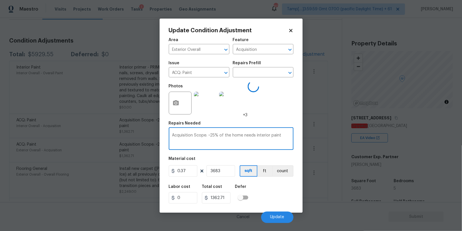
click at [190, 136] on textarea "Acquisition Scope: ~25% of the home needs interior paint" at bounding box center [231, 140] width 118 height 12
type textarea "."
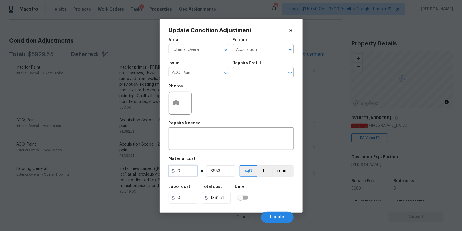
type input "0"
type input "1"
click at [274, 217] on span "Update" at bounding box center [277, 217] width 14 height 4
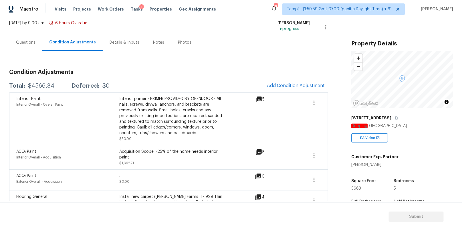
scroll to position [19, 0]
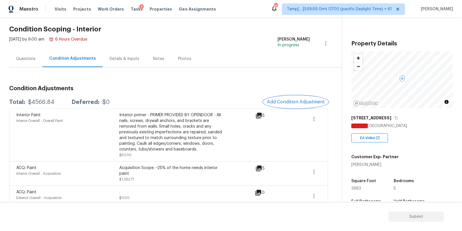
click at [294, 100] on span "Add Condition Adjustment" at bounding box center [296, 102] width 58 height 5
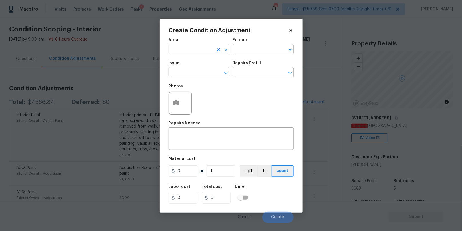
click at [205, 52] on input "text" at bounding box center [191, 49] width 45 height 9
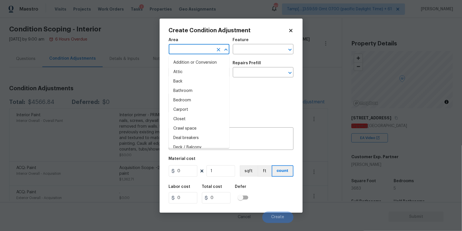
click at [291, 30] on icon at bounding box center [290, 30] width 3 height 3
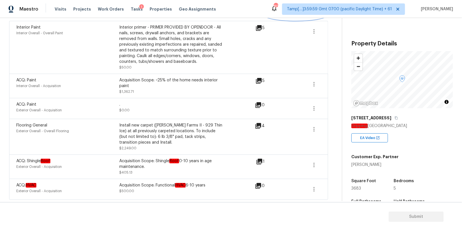
scroll to position [0, 0]
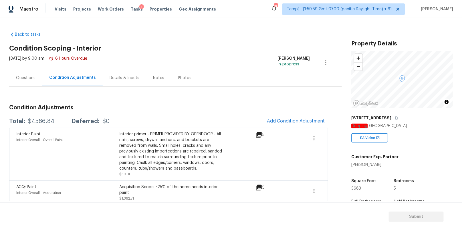
click at [20, 84] on div "Questions" at bounding box center [25, 78] width 33 height 17
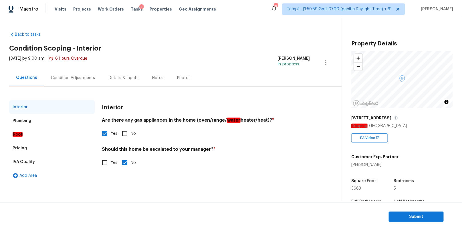
click at [45, 126] on div "Plumbing" at bounding box center [52, 121] width 86 height 14
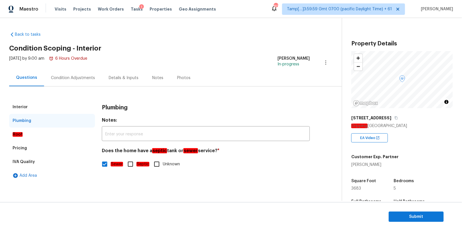
click at [40, 137] on div "Roof" at bounding box center [52, 135] width 86 height 14
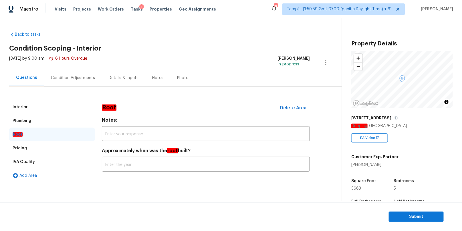
click at [37, 149] on div "Pricing" at bounding box center [52, 149] width 86 height 14
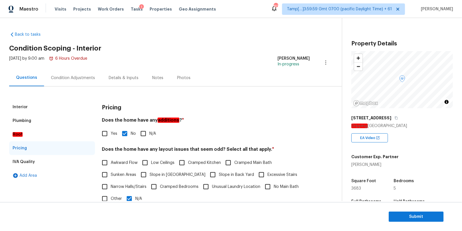
click at [74, 81] on div "Condition Adjustments" at bounding box center [73, 78] width 58 height 17
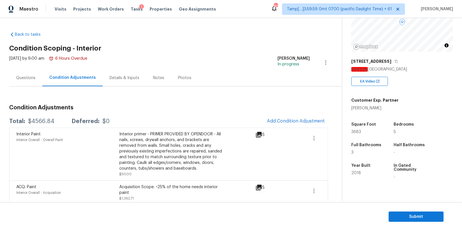
scroll to position [101, 0]
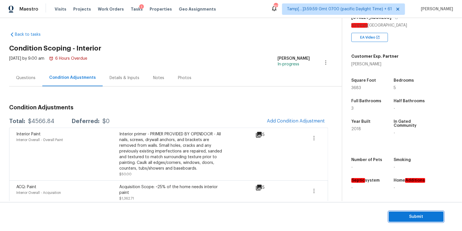
click at [408, 213] on button "Submit" at bounding box center [416, 217] width 55 height 11
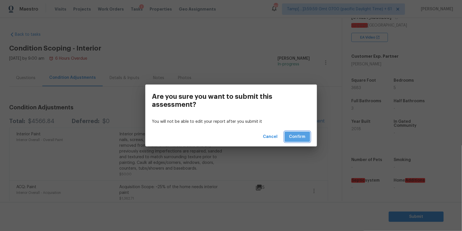
click at [290, 138] on span "Confirm" at bounding box center [297, 137] width 16 height 7
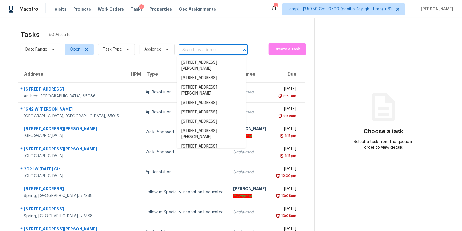
click at [216, 48] on input "text" at bounding box center [205, 50] width 53 height 9
paste input "[STREET_ADDRESS][PERSON_NAME]"
type input "[STREET_ADDRESS][PERSON_NAME]"
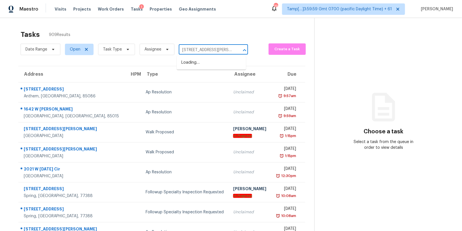
scroll to position [0, 23]
click at [208, 64] on li "[STREET_ADDRESS][PERSON_NAME]" at bounding box center [211, 65] width 69 height 15
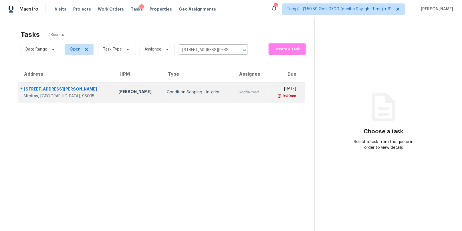
click at [238, 90] on div "Unclaimed" at bounding box center [250, 93] width 25 height 6
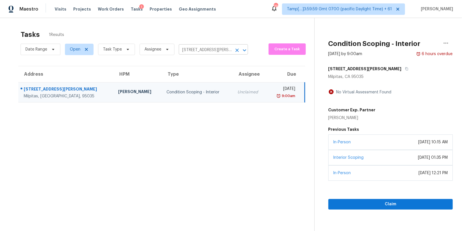
click at [196, 48] on input "[STREET_ADDRESS][PERSON_NAME]" at bounding box center [205, 50] width 53 height 9
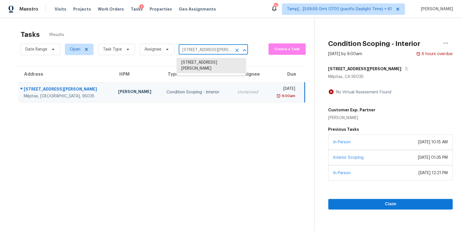
click at [196, 48] on input "[STREET_ADDRESS][PERSON_NAME]" at bounding box center [205, 50] width 53 height 9
paste input "7111 S Grand Ave Saint Louis, MO, 63111"
type input "7111 S Grand Ave Saint Louis, MO, 63111"
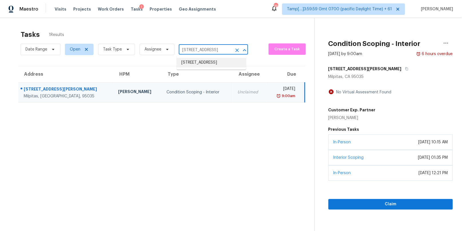
click at [207, 62] on li "7111 S Grand Ave, Saint Louis, MO 63111" at bounding box center [211, 62] width 69 height 9
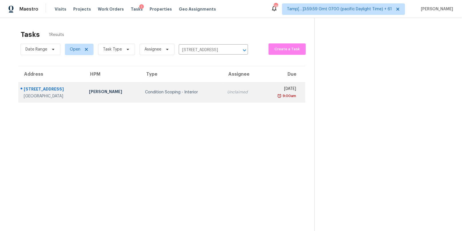
click at [227, 95] on div "Unclaimed" at bounding box center [242, 93] width 30 height 6
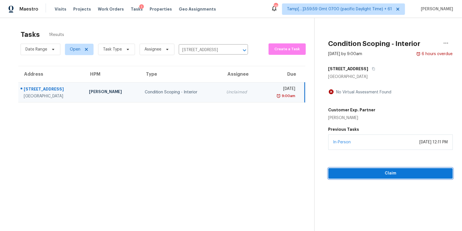
click at [367, 174] on span "Claim" at bounding box center [391, 173] width 116 height 7
click at [344, 172] on span "Start Assessment" at bounding box center [391, 173] width 116 height 7
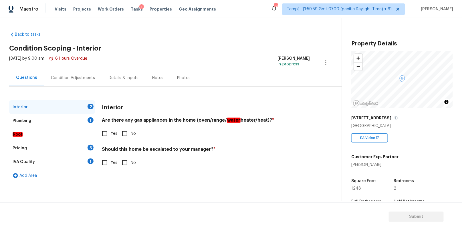
click at [105, 134] on input "Yes" at bounding box center [105, 134] width 12 height 12
checkbox input "true"
click at [76, 120] on div "Plumbing 1" at bounding box center [52, 121] width 86 height 14
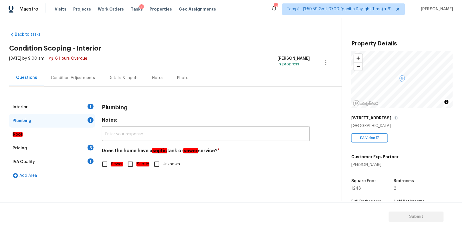
click at [103, 167] on input "Sewer" at bounding box center [105, 165] width 12 height 12
checkbox input "true"
click at [82, 110] on div "Interior 1" at bounding box center [52, 107] width 86 height 14
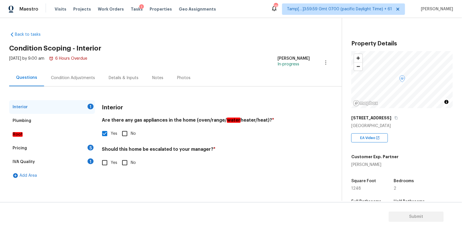
click at [105, 161] on input "Yes" at bounding box center [105, 163] width 12 height 12
checkbox input "true"
click at [125, 164] on input "No" at bounding box center [125, 164] width 12 height 12
checkbox input "true"
checkbox input "false"
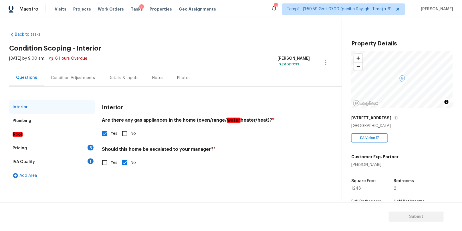
click at [62, 142] on div "Pricing 5" at bounding box center [52, 149] width 86 height 14
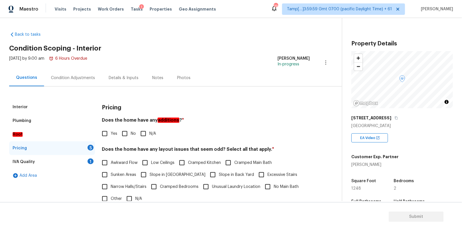
click at [167, 122] on em "additions" at bounding box center [169, 120] width 22 height 5
copy em "additions"
click at [126, 133] on input "No" at bounding box center [125, 134] width 12 height 12
checkbox input "true"
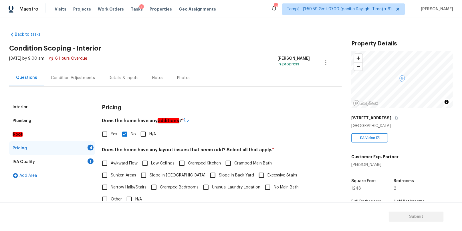
click at [128, 149] on h4 "Does the home have any layout issues that seem odd? Select all that apply. *" at bounding box center [206, 151] width 208 height 8
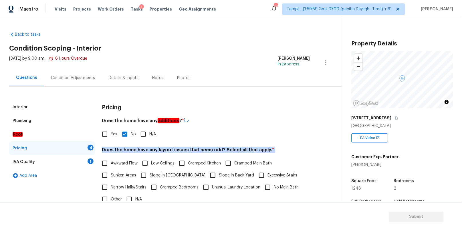
click at [128, 149] on h4 "Does the home have any layout issues that seem odd? Select all that apply. *" at bounding box center [206, 151] width 208 height 8
copy div "Does the home have any layout issues that seem odd? Select all that apply. *"
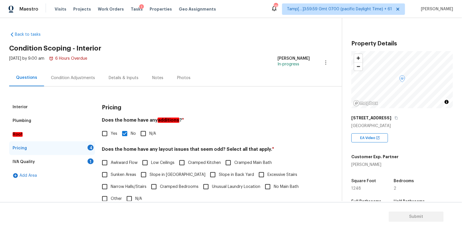
click at [133, 196] on input "N/A" at bounding box center [129, 199] width 12 height 12
checkbox input "true"
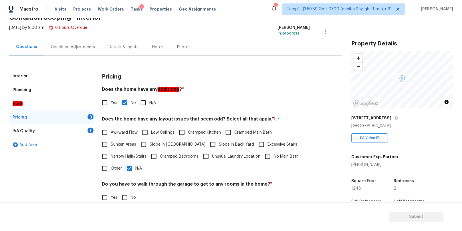
scroll to position [86, 0]
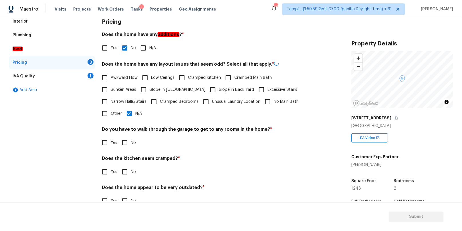
click at [148, 131] on h4 "Do you have to walk through the garage to get to any rooms in the home? *" at bounding box center [206, 131] width 208 height 8
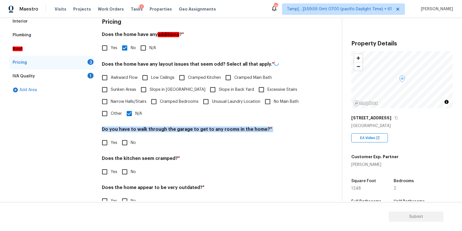
click at [148, 131] on h4 "Do you have to walk through the garage to get to any rooms in the home? *" at bounding box center [206, 131] width 208 height 8
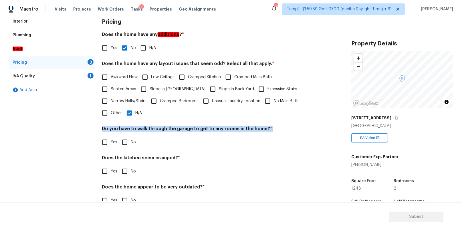
copy div "Do you have to walk through the garage to get to any rooms in the home? *"
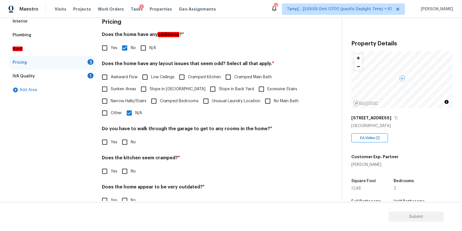
click at [124, 140] on input "No" at bounding box center [125, 142] width 12 height 12
checkbox input "true"
click at [123, 177] on input "No" at bounding box center [125, 172] width 12 height 12
checkbox input "true"
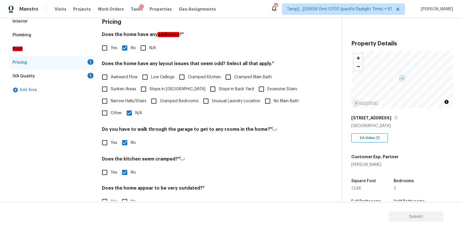
scroll to position [101, 0]
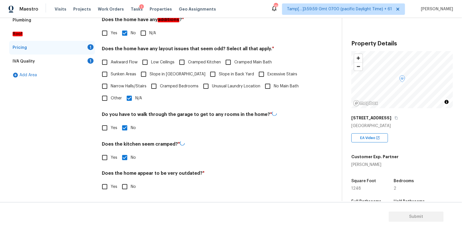
click at [126, 190] on input "No" at bounding box center [125, 187] width 12 height 12
checkbox input "true"
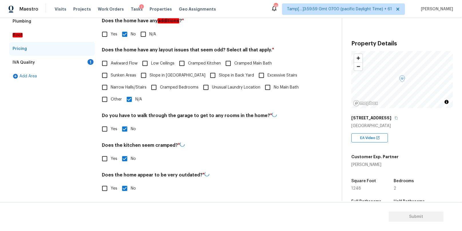
click at [72, 63] on div "IVA Quality 1" at bounding box center [52, 63] width 86 height 14
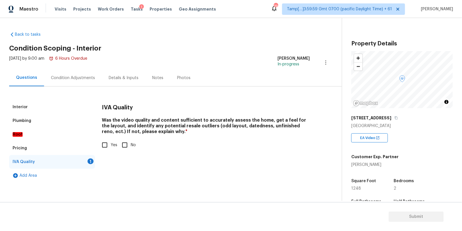
scroll to position [0, 0]
click at [102, 144] on input "Yes" at bounding box center [105, 145] width 12 height 12
checkbox input "true"
click at [78, 80] on div "Condition Adjustments" at bounding box center [73, 78] width 44 height 6
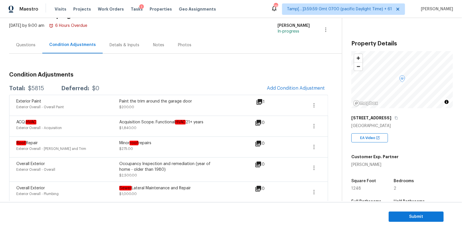
scroll to position [35, 0]
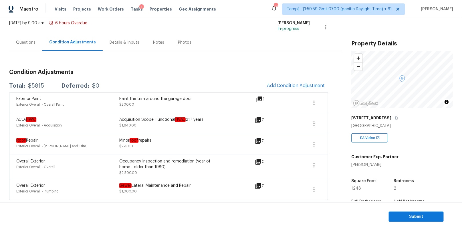
click at [26, 40] on div "Questions" at bounding box center [25, 43] width 19 height 6
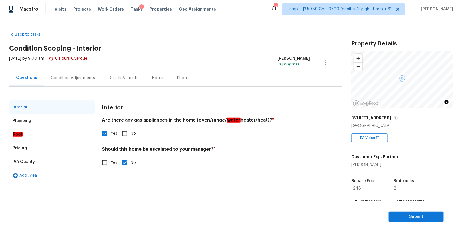
click at [78, 81] on div "Condition Adjustments" at bounding box center [73, 78] width 58 height 17
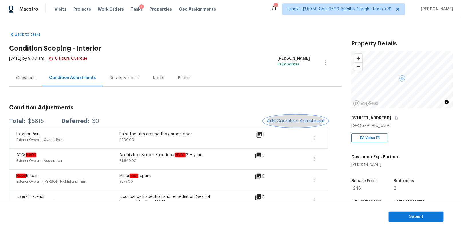
click at [268, 122] on span "Add Condition Adjustment" at bounding box center [296, 121] width 58 height 5
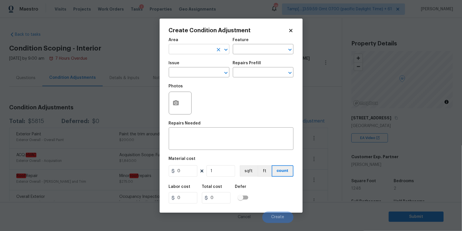
click at [199, 49] on input "text" at bounding box center [191, 49] width 45 height 9
click at [195, 71] on li "Interior Overall" at bounding box center [199, 72] width 61 height 9
type input "Interior Overall"
click at [244, 49] on input "text" at bounding box center [255, 49] width 45 height 9
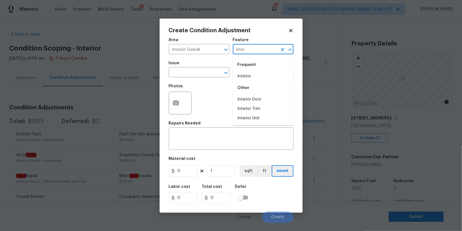
click at [244, 76] on li "Interior" at bounding box center [263, 76] width 61 height 9
type input "Interior"
click at [192, 72] on input "text" at bounding box center [191, 73] width 45 height 9
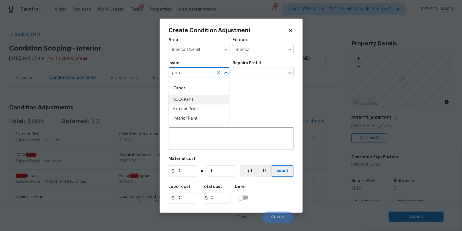
click at [191, 97] on li "ACQ: Paint" at bounding box center [199, 99] width 61 height 9
type input "ACQ: Paint"
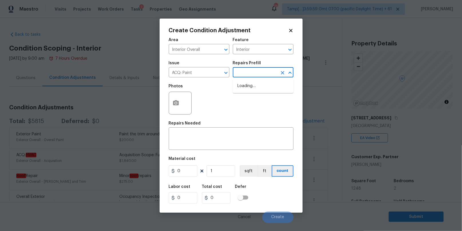
click at [256, 72] on input "text" at bounding box center [255, 73] width 45 height 9
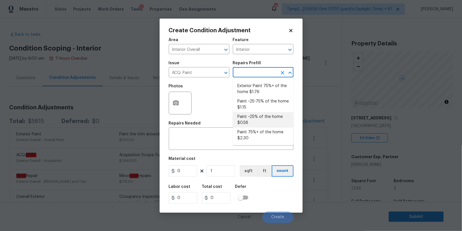
click at [248, 116] on li "Paint ~25% of the home $0.58" at bounding box center [263, 119] width 61 height 15
type input "Acquisition"
type textarea "Acquisition Scope: ~25% of the home needs interior paint"
type input "0.58"
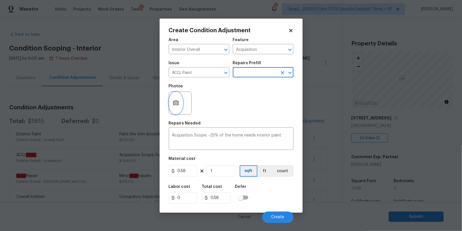
click at [177, 104] on icon "button" at bounding box center [176, 103] width 7 height 7
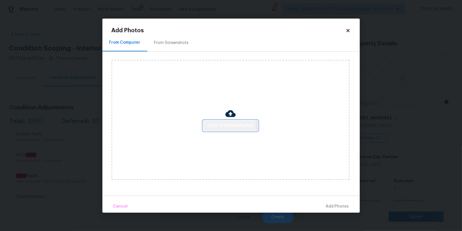
click at [220, 126] on span "Click to Upload Photos" at bounding box center [231, 125] width 46 height 7
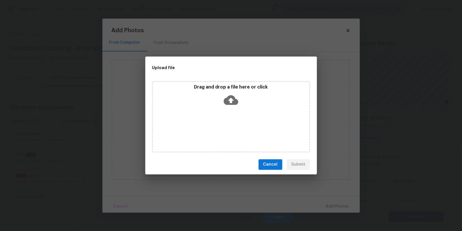
click at [223, 96] on div "Drag and drop a file here or click" at bounding box center [231, 96] width 156 height 25
click at [225, 94] on icon at bounding box center [231, 100] width 15 height 15
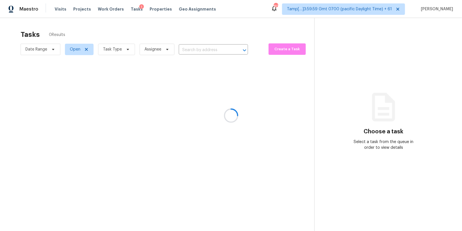
click at [185, 51] on div at bounding box center [231, 115] width 462 height 231
click at [188, 50] on div at bounding box center [231, 115] width 462 height 231
click at [186, 50] on div at bounding box center [231, 115] width 462 height 231
click at [195, 50] on div at bounding box center [231, 115] width 462 height 231
click at [191, 50] on div at bounding box center [231, 115] width 462 height 231
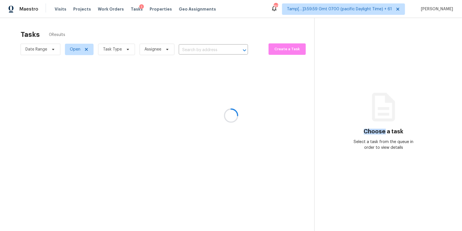
click at [191, 50] on div at bounding box center [231, 115] width 462 height 231
click at [183, 48] on div at bounding box center [231, 115] width 462 height 231
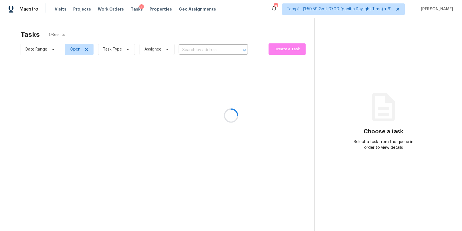
click at [187, 51] on div at bounding box center [231, 115] width 462 height 231
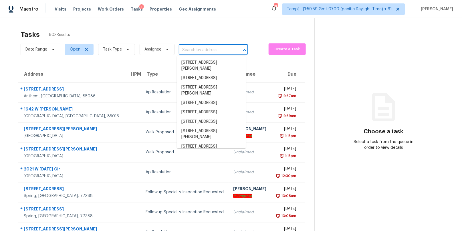
click at [187, 51] on input "text" at bounding box center [205, 50] width 53 height 9
paste input "[STREET_ADDRESS][PERSON_NAME]"
type input "[STREET_ADDRESS][PERSON_NAME]"
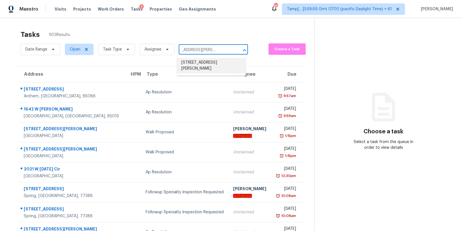
click at [199, 63] on li "[STREET_ADDRESS][PERSON_NAME]" at bounding box center [211, 65] width 69 height 15
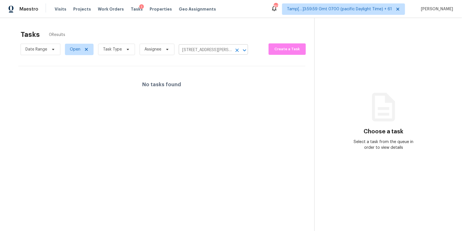
click at [216, 51] on input "[STREET_ADDRESS][PERSON_NAME]" at bounding box center [205, 50] width 53 height 9
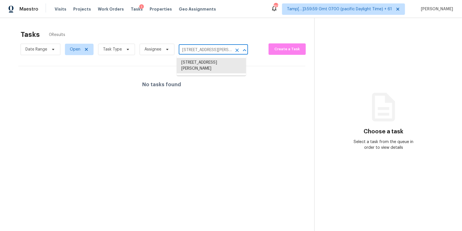
click at [216, 51] on input "[STREET_ADDRESS][PERSON_NAME]" at bounding box center [205, 50] width 53 height 9
click at [205, 64] on li "[STREET_ADDRESS][PERSON_NAME]" at bounding box center [211, 65] width 69 height 15
click at [207, 47] on input "[STREET_ADDRESS][PERSON_NAME]" at bounding box center [205, 50] width 53 height 9
click at [197, 52] on input "[STREET_ADDRESS][PERSON_NAME]" at bounding box center [205, 50] width 53 height 9
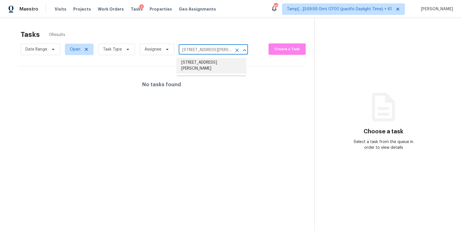
click at [197, 52] on input "[STREET_ADDRESS][PERSON_NAME]" at bounding box center [205, 50] width 53 height 9
paste input "Milpitas, [GEOGRAPHIC_DATA],"
click at [206, 62] on li "[STREET_ADDRESS][PERSON_NAME]" at bounding box center [211, 65] width 69 height 15
type input "[STREET_ADDRESS][PERSON_NAME]"
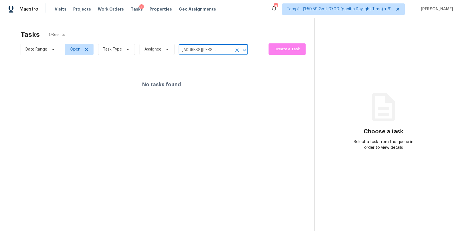
scroll to position [0, 0]
click at [200, 62] on li "[STREET_ADDRESS][PERSON_NAME]" at bounding box center [211, 65] width 69 height 15
